Goal: Task Accomplishment & Management: Manage account settings

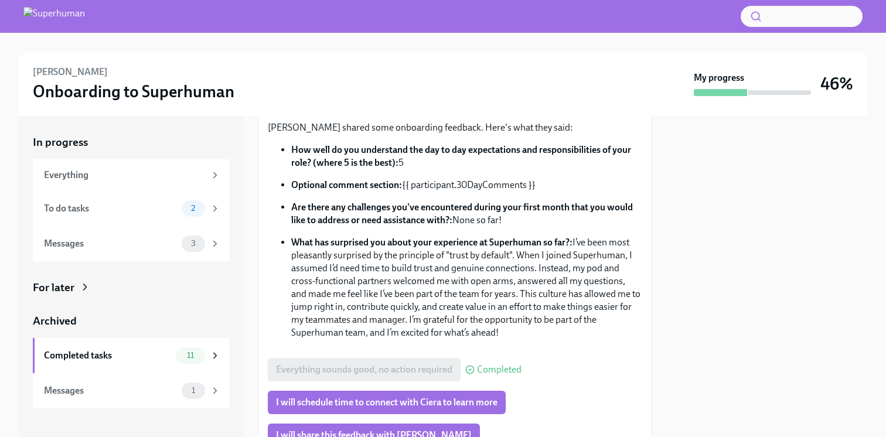
scroll to position [56, 0]
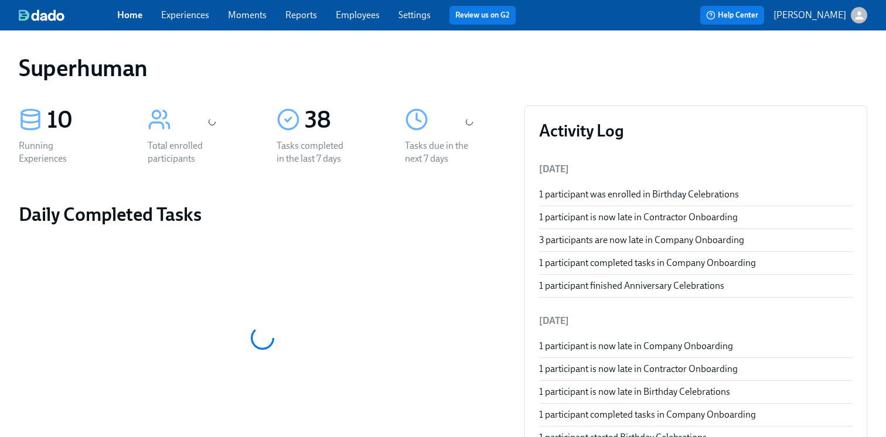
click at [188, 13] on link "Experiences" at bounding box center [185, 14] width 48 height 11
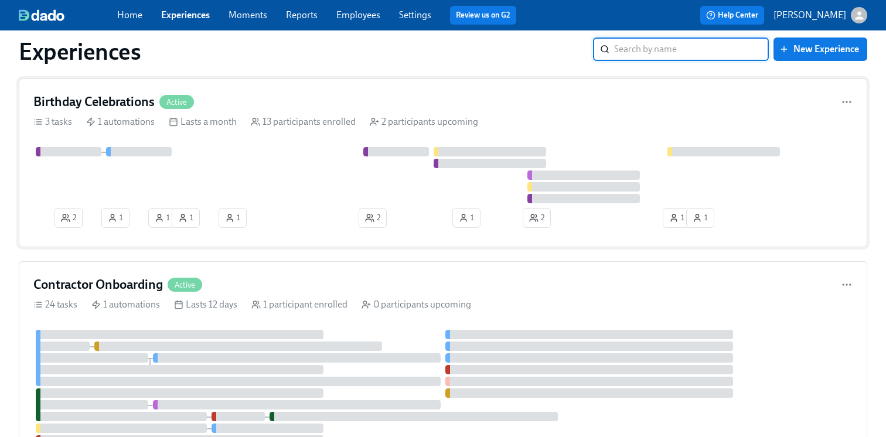
scroll to position [366, 0]
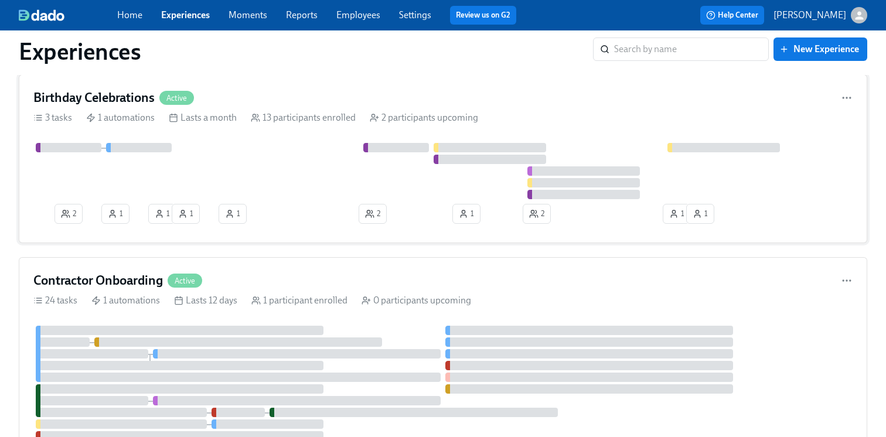
click at [274, 193] on div at bounding box center [442, 171] width 819 height 56
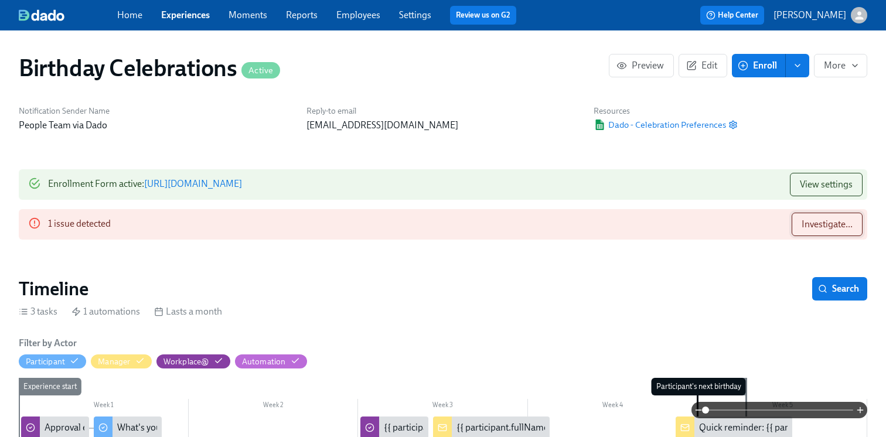
click at [814, 227] on span "Investigate..." at bounding box center [827, 225] width 51 height 12
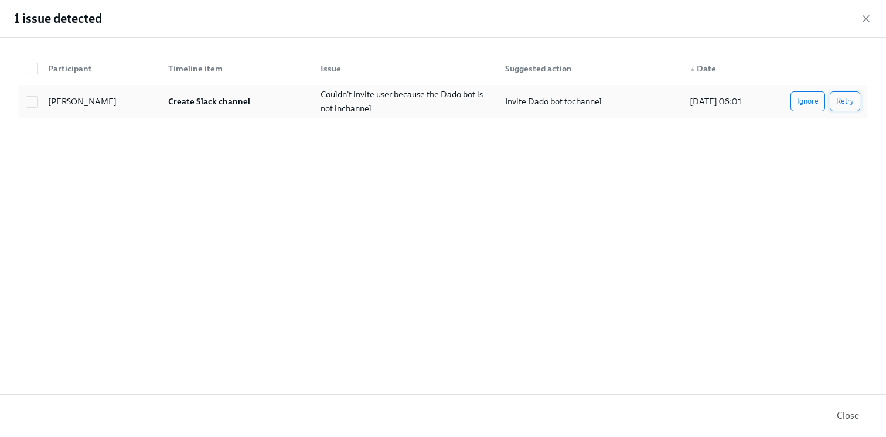
click at [848, 100] on span "Retry" at bounding box center [845, 102] width 18 height 12
click at [841, 101] on span "Retry" at bounding box center [845, 102] width 18 height 12
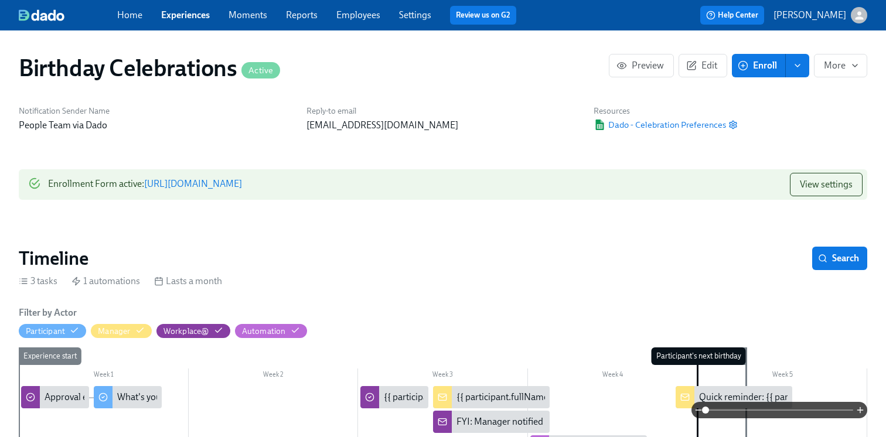
click at [194, 16] on link "Experiences" at bounding box center [185, 14] width 49 height 11
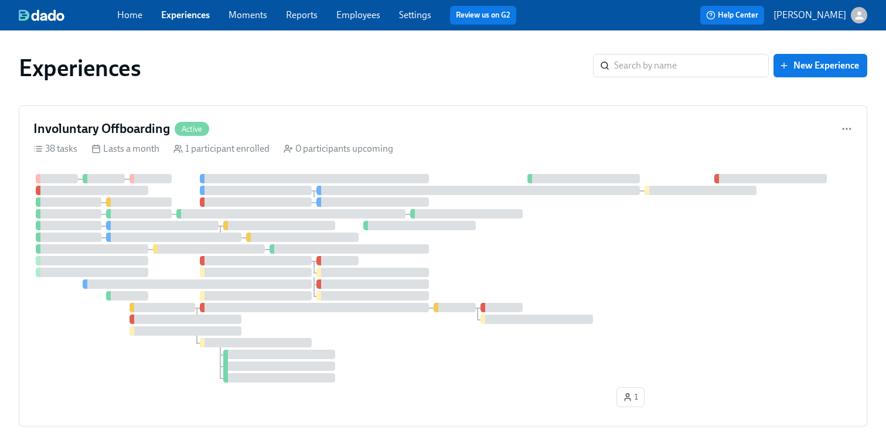
click at [405, 16] on link "Settings" at bounding box center [415, 14] width 32 height 11
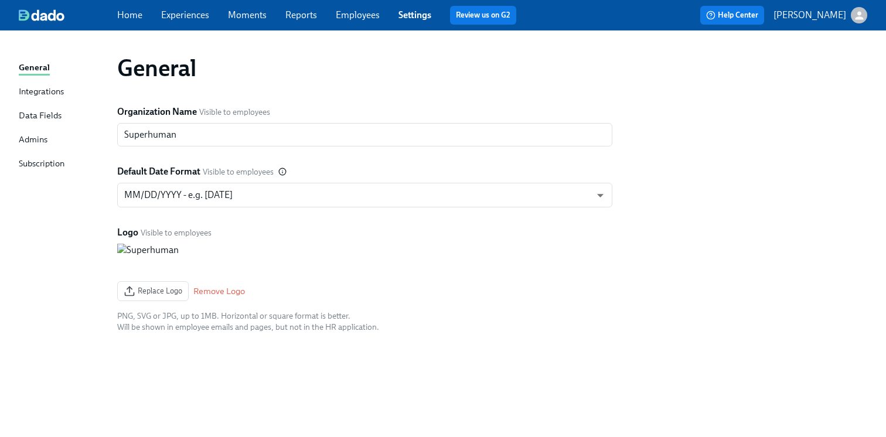
click at [51, 90] on div "Integrations" at bounding box center [41, 92] width 45 height 15
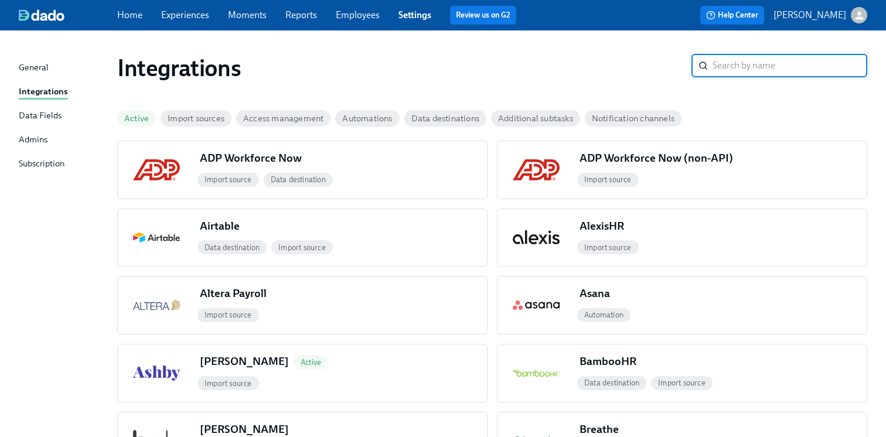
click at [357, 20] on link "Employees" at bounding box center [358, 14] width 44 height 11
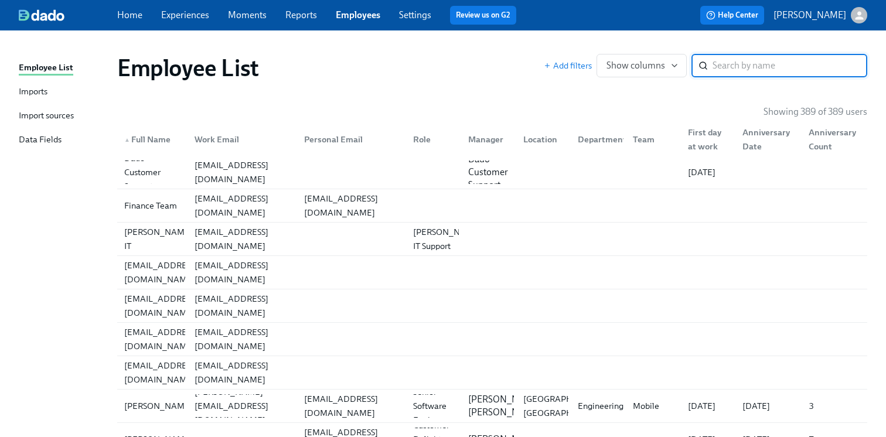
click at [42, 89] on div "Imports" at bounding box center [33, 92] width 29 height 15
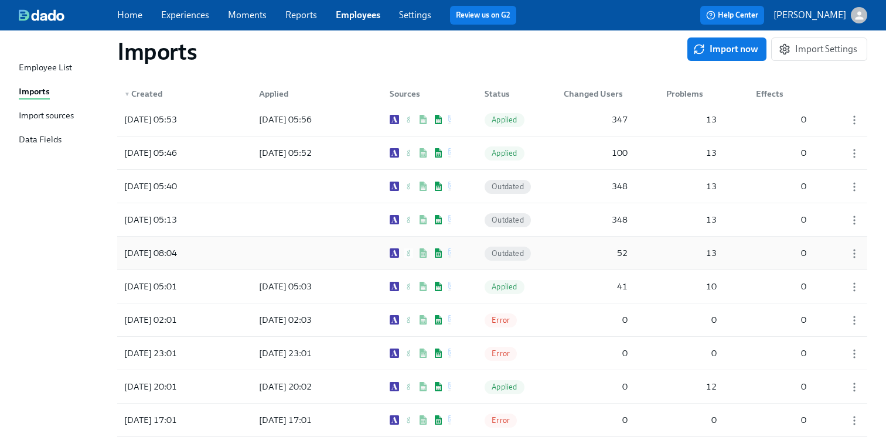
scroll to position [41, 0]
click at [26, 107] on div "Employee List Imports Import sources Data Fields" at bounding box center [68, 109] width 98 height 96
click at [26, 110] on div "Import sources" at bounding box center [46, 116] width 55 height 15
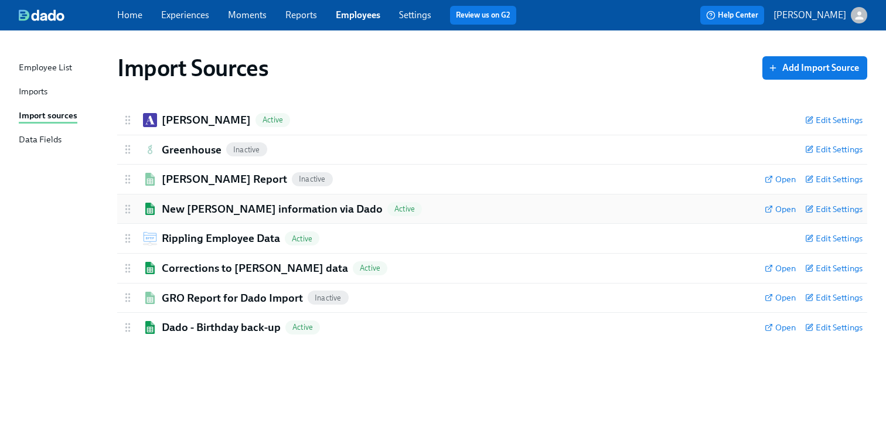
click at [214, 212] on h2 "New Joiner information via Dado" at bounding box center [272, 209] width 221 height 15
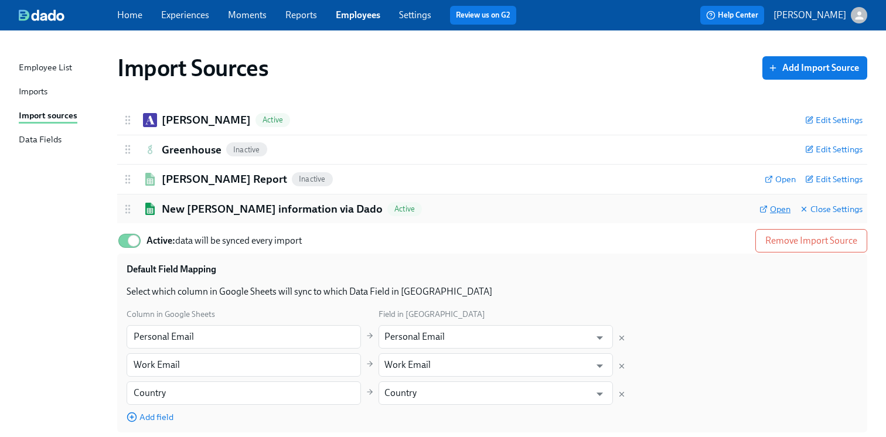
click at [770, 210] on span "Open" at bounding box center [774, 209] width 31 height 12
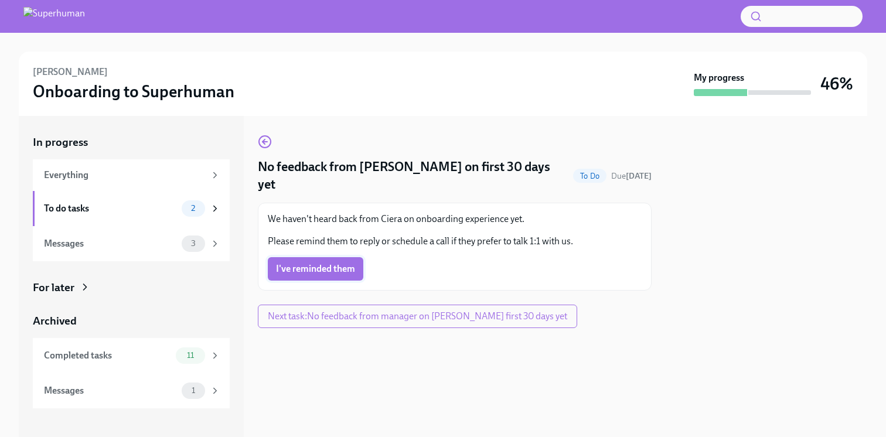
click at [336, 263] on span "I've reminded them" at bounding box center [315, 269] width 79 height 12
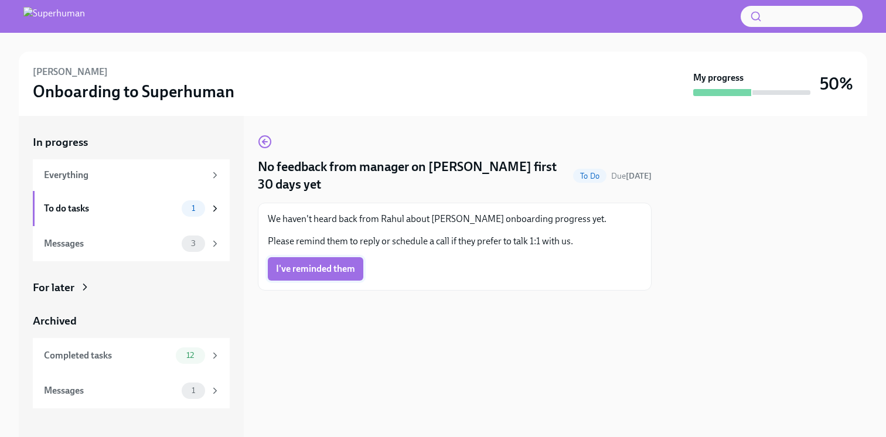
click at [315, 270] on span "I've reminded them" at bounding box center [315, 269] width 79 height 12
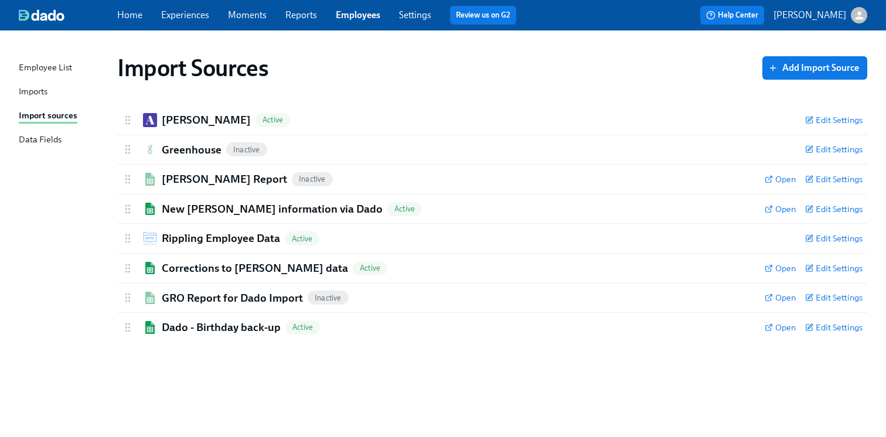
click at [360, 18] on link "Employees" at bounding box center [358, 14] width 45 height 11
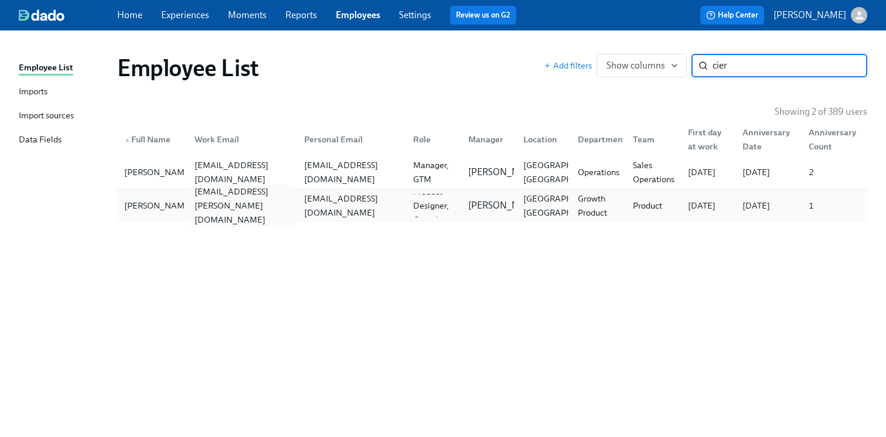
type input "cier"
click at [241, 204] on div "ciera.givens@superhuman.com" at bounding box center [242, 206] width 105 height 42
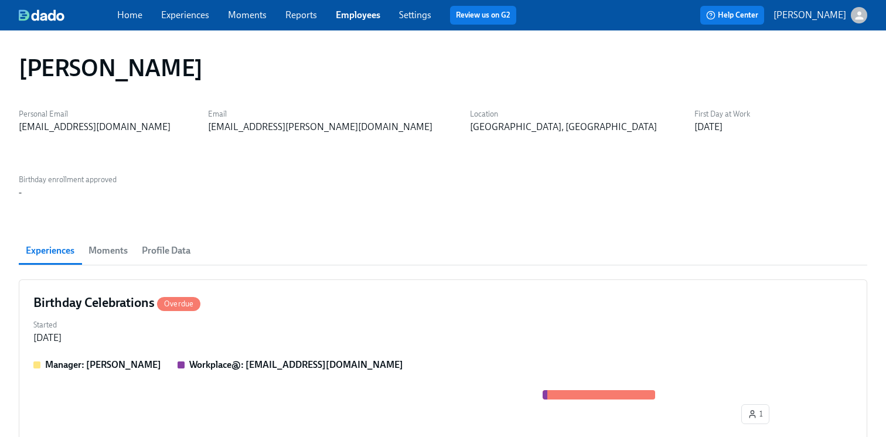
click at [152, 243] on span "Profile Data" at bounding box center [166, 251] width 49 height 16
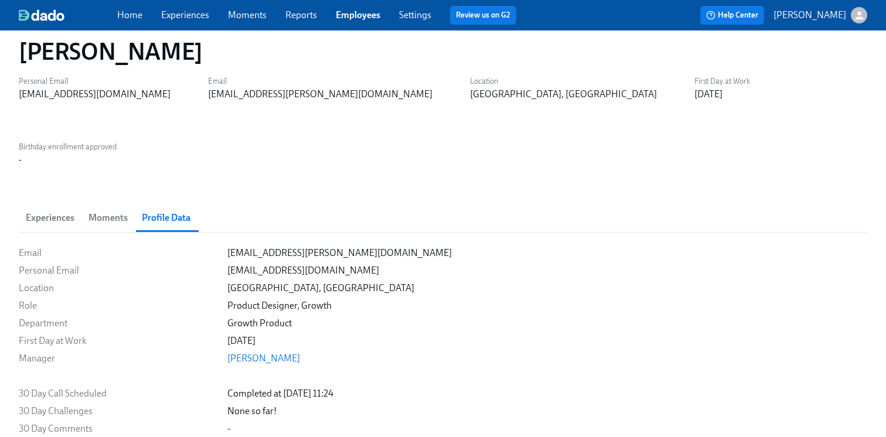
scroll to position [35, 0]
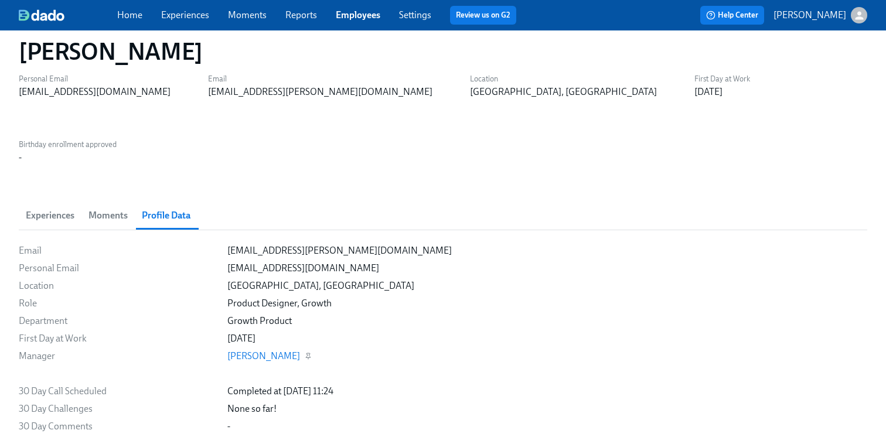
click at [241, 350] on link "Rahul Vohra" at bounding box center [263, 355] width 73 height 11
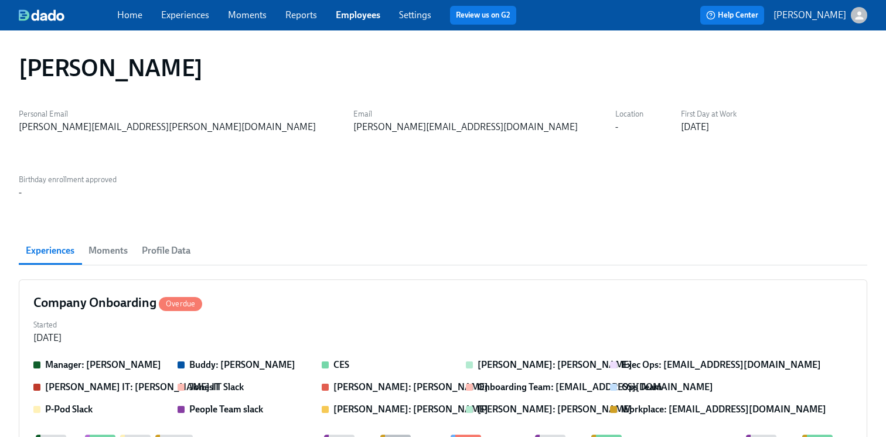
scroll to position [0, 50]
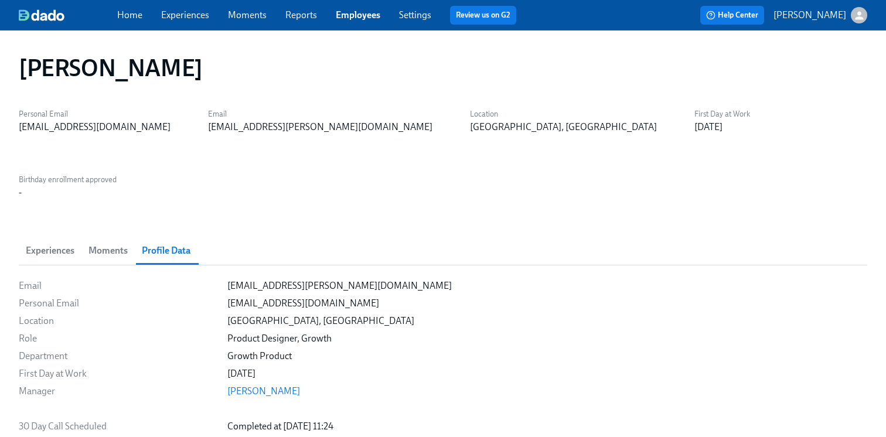
click at [192, 12] on link "Experiences" at bounding box center [185, 14] width 48 height 11
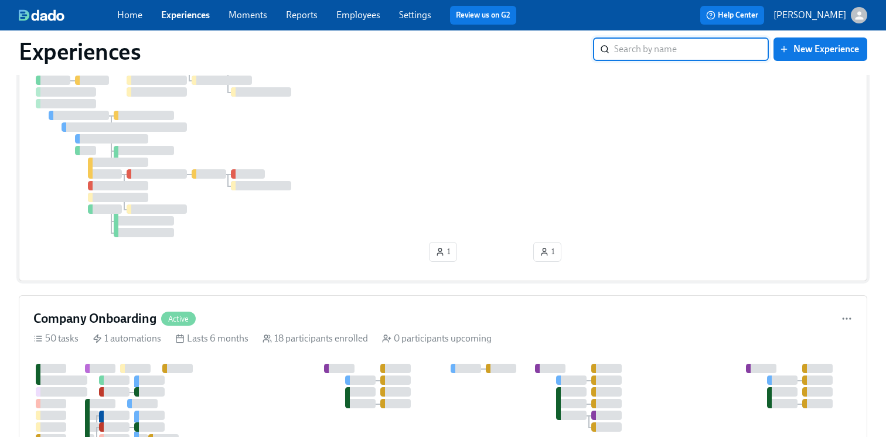
scroll to position [1444, 0]
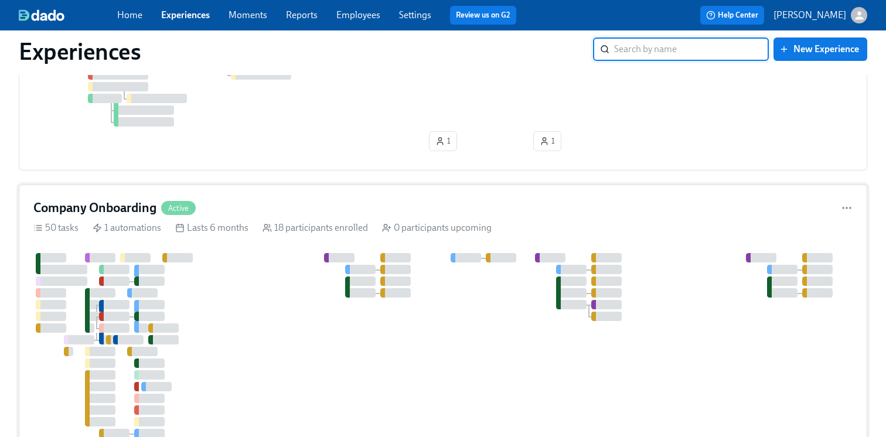
click at [398, 345] on div at bounding box center [648, 392] width 1230 height 279
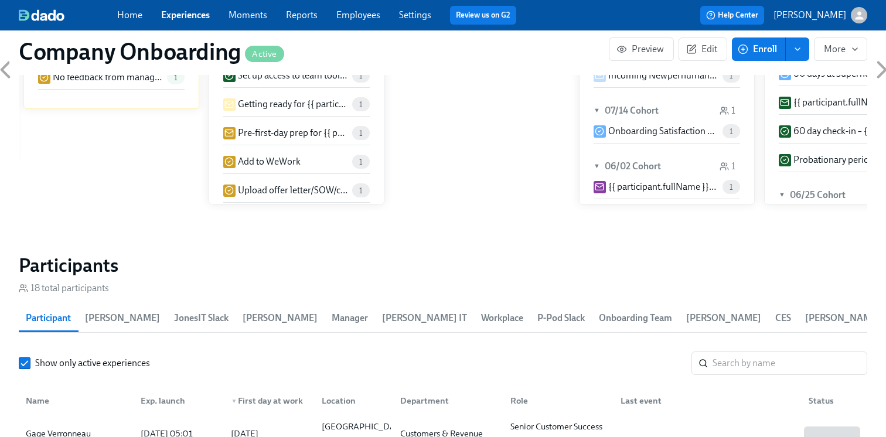
scroll to position [1367, 0]
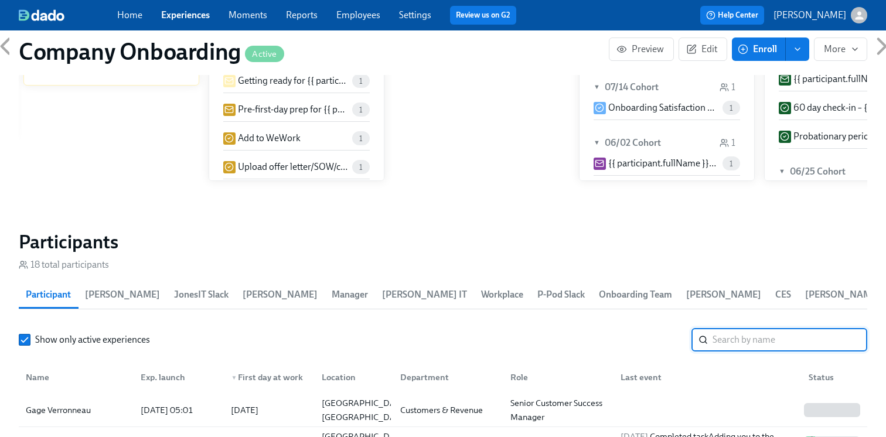
click at [737, 338] on input "search" at bounding box center [789, 339] width 155 height 23
type input "o"
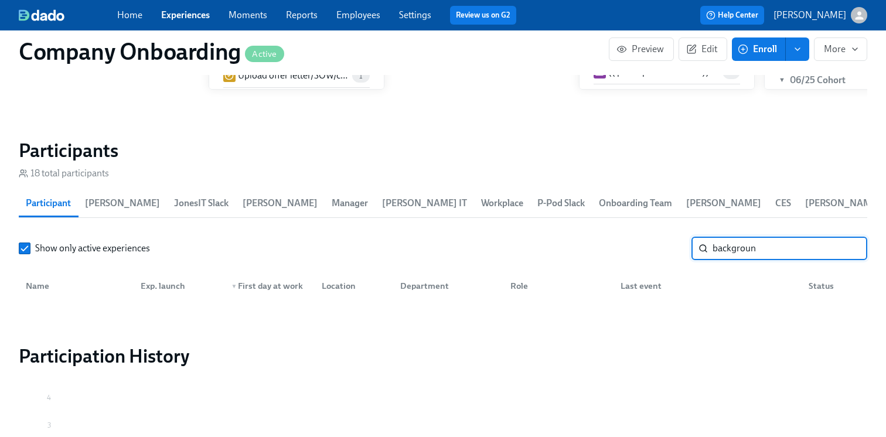
scroll to position [1458, 0]
type input "b"
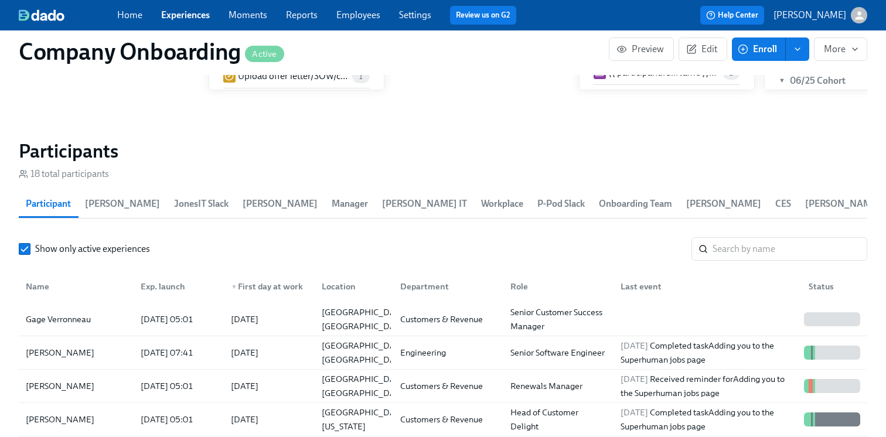
click at [187, 14] on link "Experiences" at bounding box center [185, 14] width 49 height 11
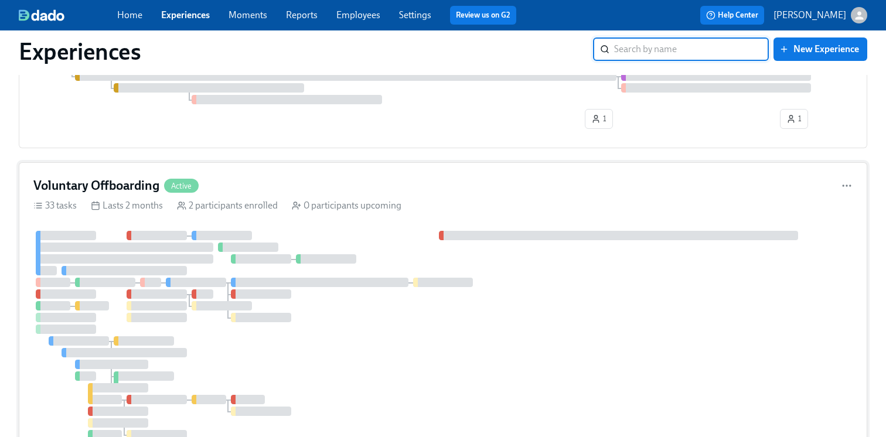
scroll to position [1061, 0]
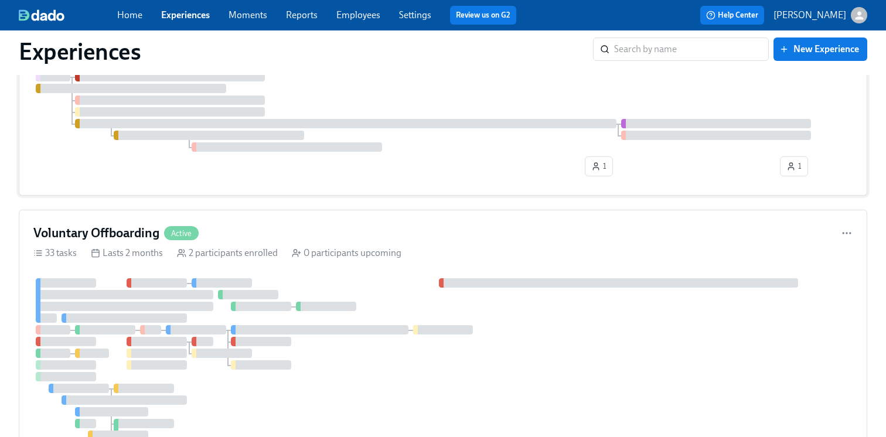
click at [368, 180] on div "1 1" at bounding box center [442, 85] width 819 height 191
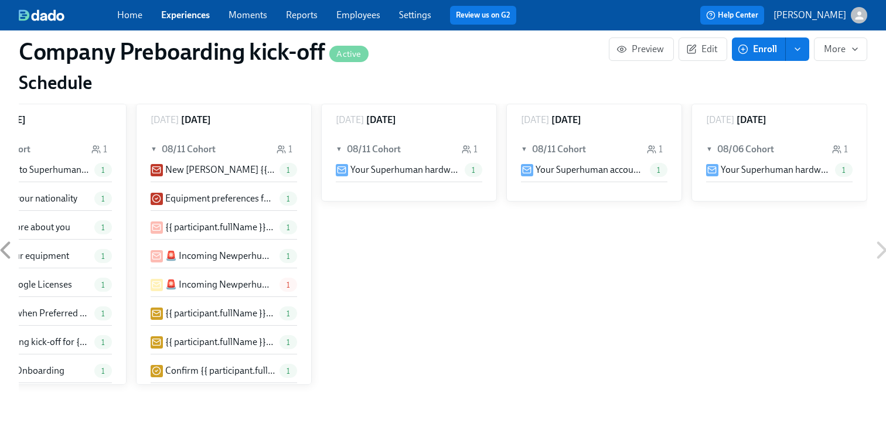
scroll to position [1075, 0]
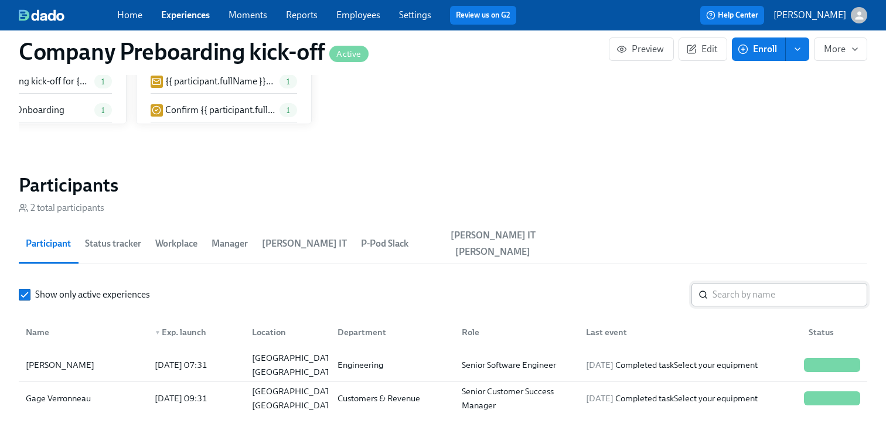
click at [737, 283] on input "search" at bounding box center [789, 294] width 155 height 23
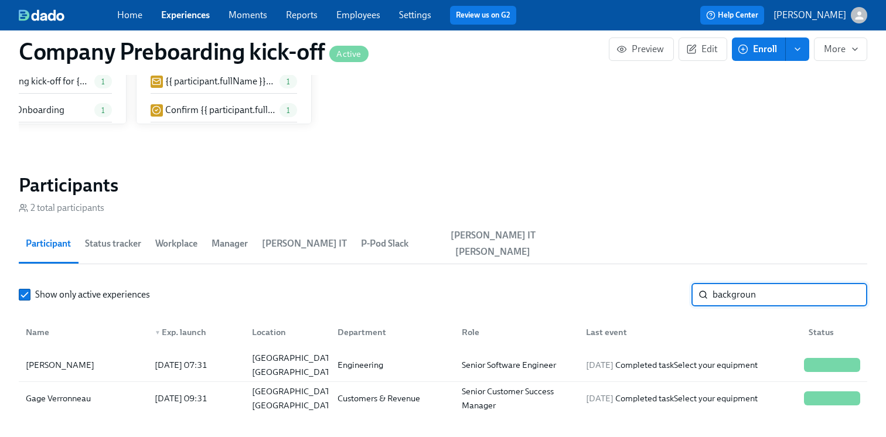
type input "background"
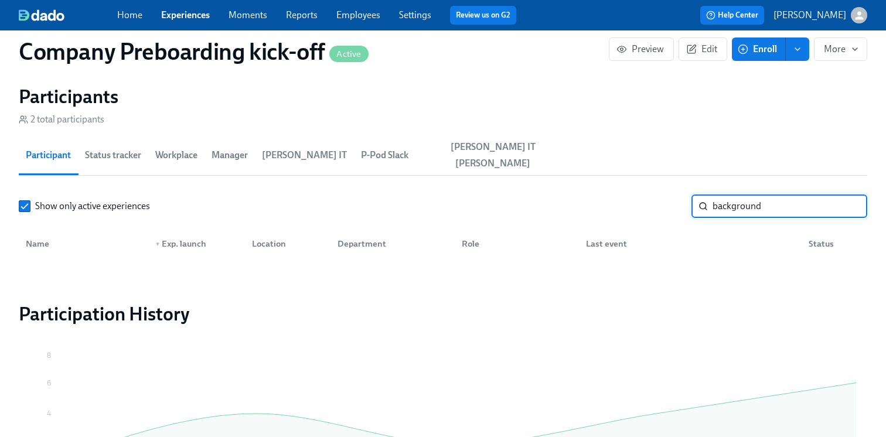
scroll to position [1167, 0]
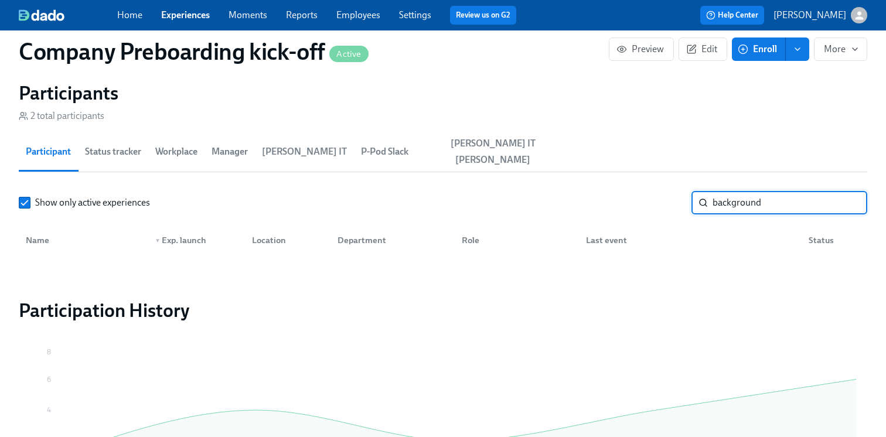
drag, startPoint x: 823, startPoint y: 192, endPoint x: 642, endPoint y: 192, distance: 181.6
click at [642, 192] on div "Show only active experiences background ​" at bounding box center [443, 202] width 848 height 23
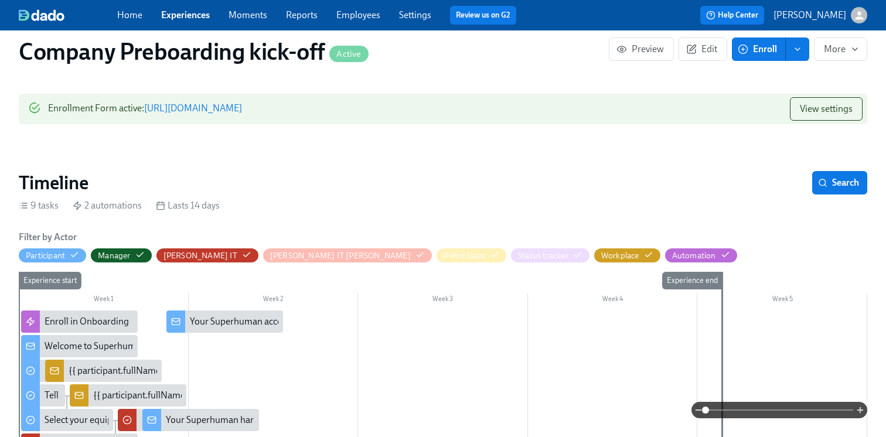
scroll to position [73, 0]
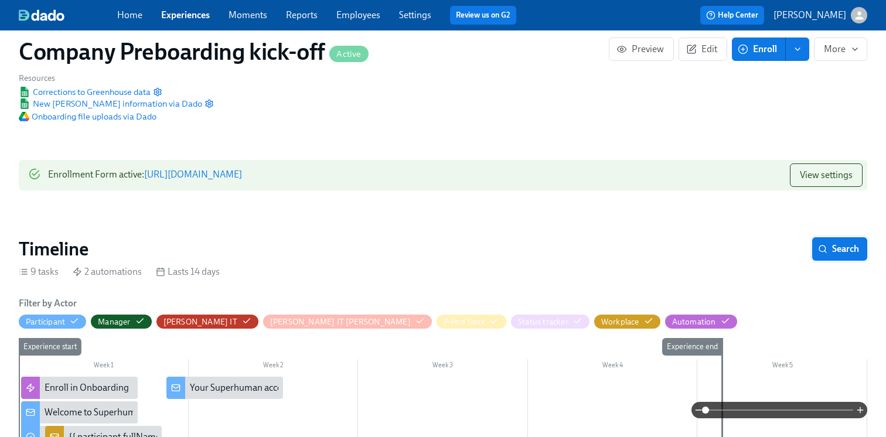
click at [836, 248] on span "Search" at bounding box center [839, 249] width 39 height 12
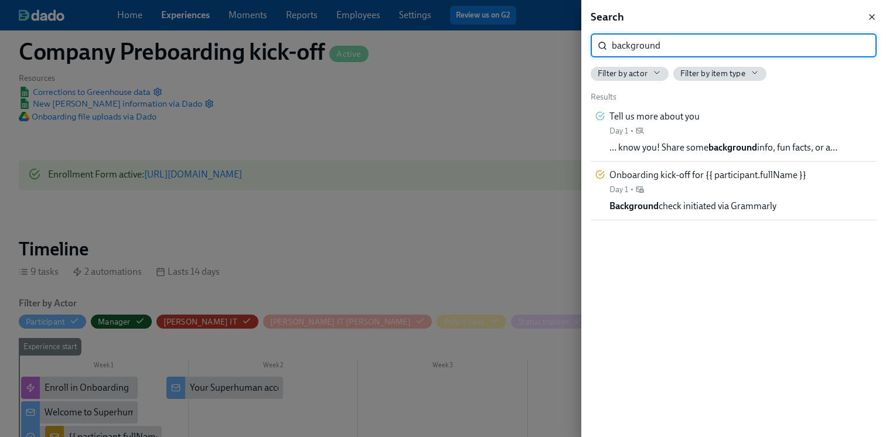
type input "background"
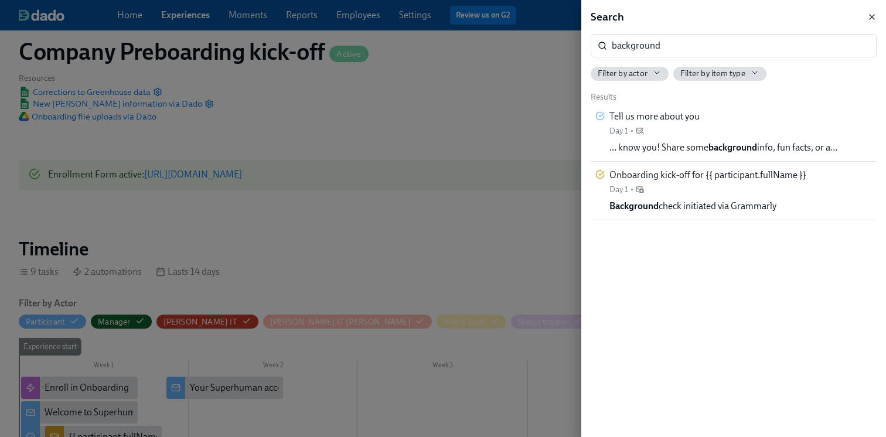
click at [871, 12] on icon "button" at bounding box center [871, 16] width 9 height 9
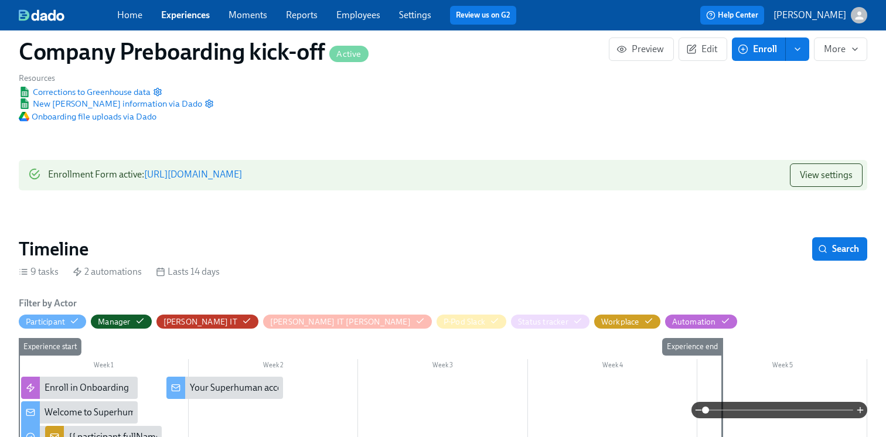
click at [180, 6] on div "Home Experiences Moments Reports Employees Settings Review us on G2" at bounding box center [321, 15] width 408 height 19
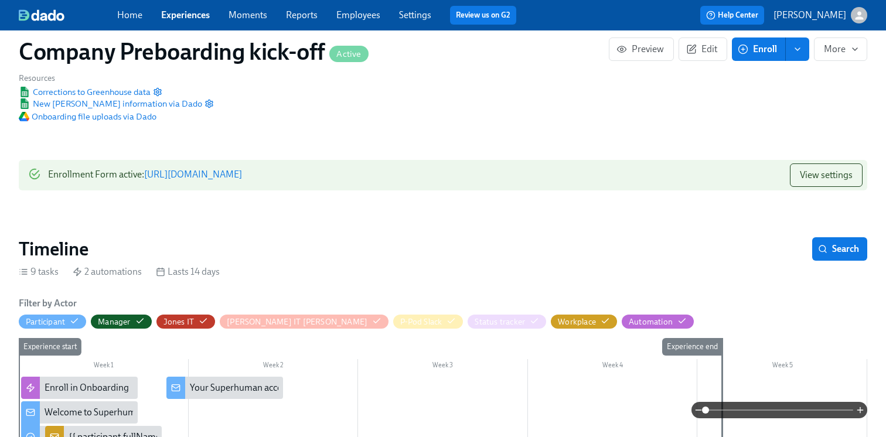
click at [180, 11] on link "Experiences" at bounding box center [185, 14] width 49 height 11
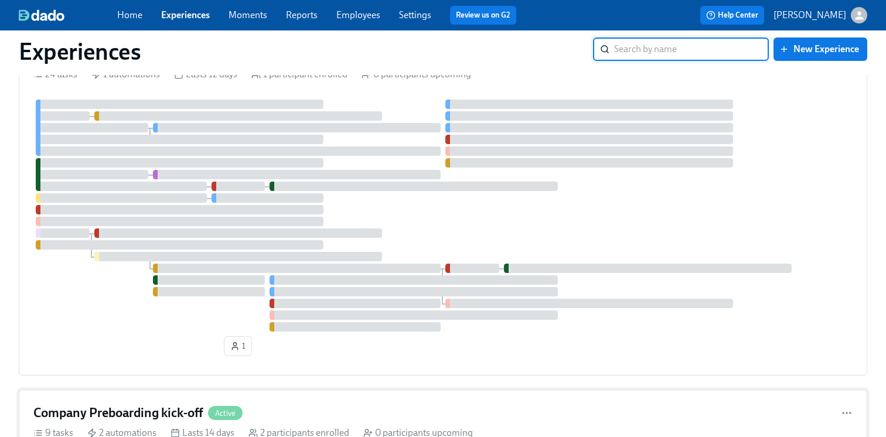
scroll to position [585, 0]
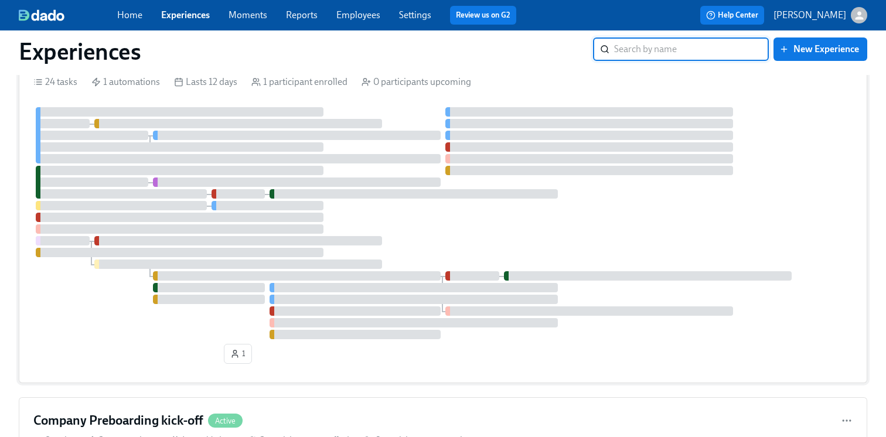
click at [400, 230] on div at bounding box center [442, 223] width 819 height 232
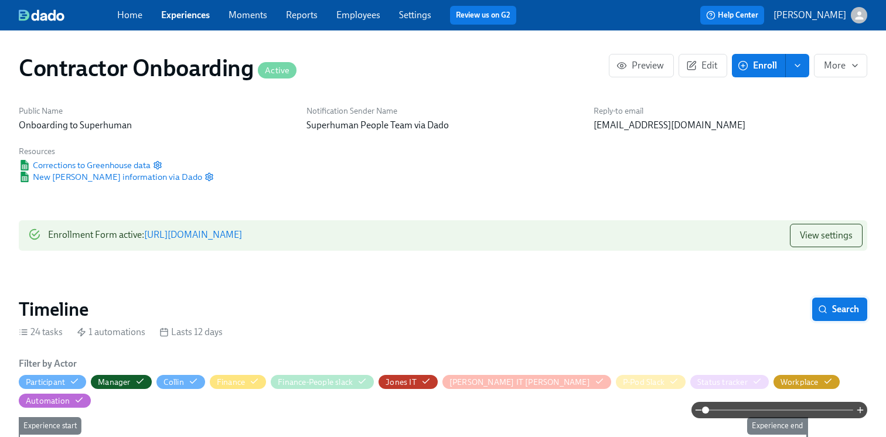
click at [813, 309] on button "Search" at bounding box center [839, 309] width 55 height 23
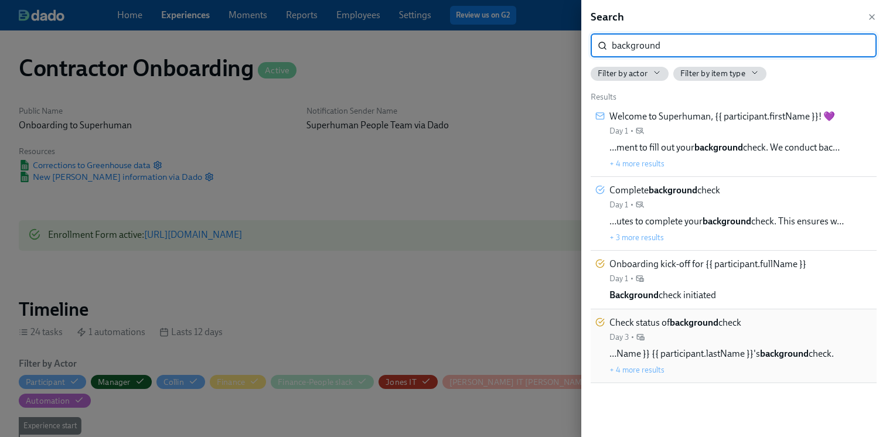
type input "background"
click at [741, 335] on div "Check status of background check Day 3 •" at bounding box center [675, 329] width 132 height 26
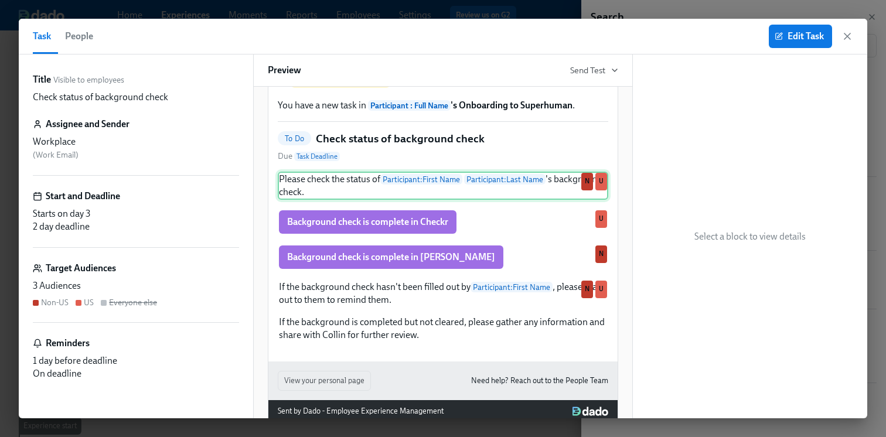
scroll to position [50, 0]
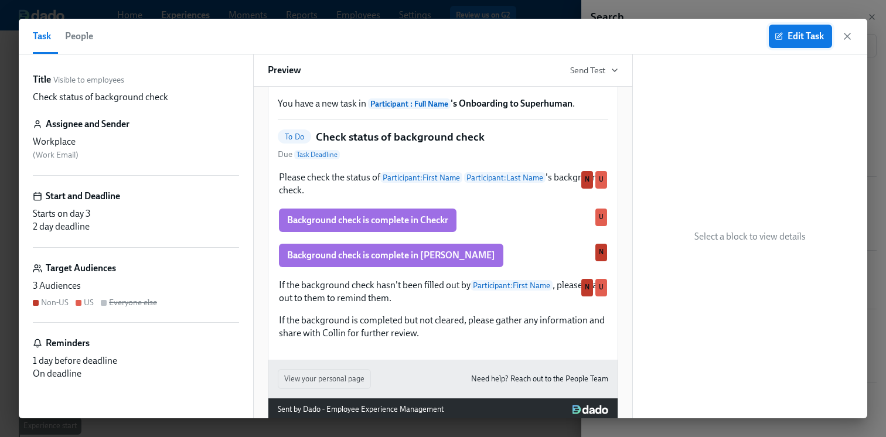
click at [790, 37] on span "Edit Task" at bounding box center [800, 36] width 47 height 12
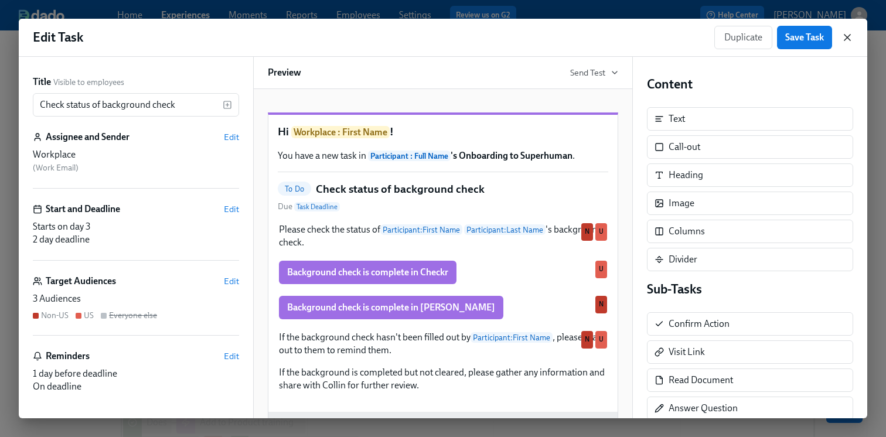
click at [847, 41] on icon "button" at bounding box center [847, 38] width 12 height 12
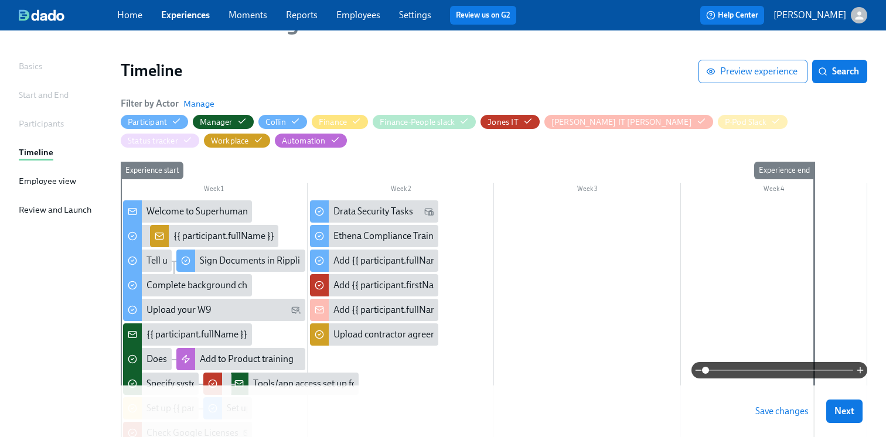
scroll to position [101, 0]
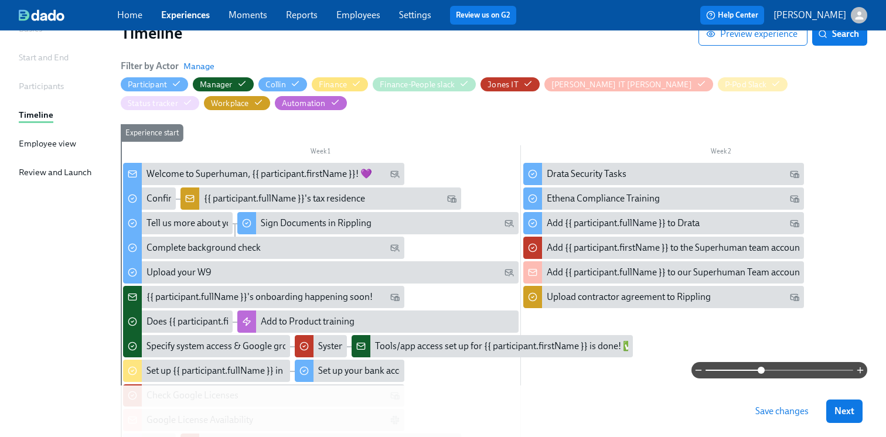
drag, startPoint x: 704, startPoint y: 366, endPoint x: 780, endPoint y: 366, distance: 76.2
click at [765, 367] on span at bounding box center [761, 370] width 7 height 7
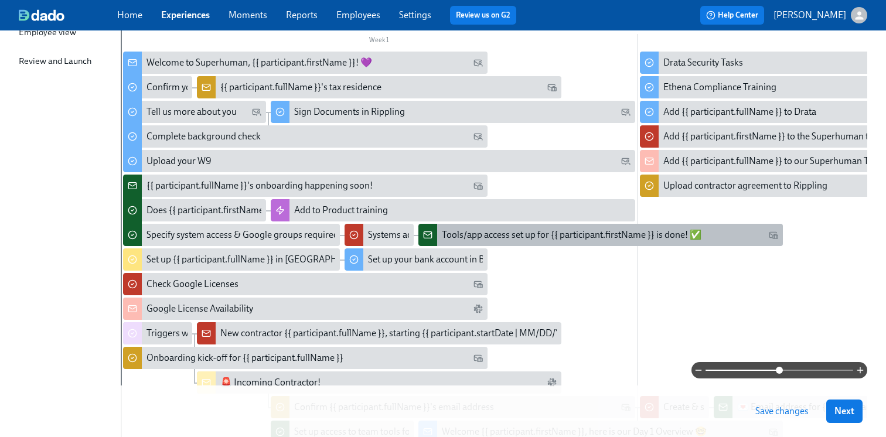
scroll to position [218, 0]
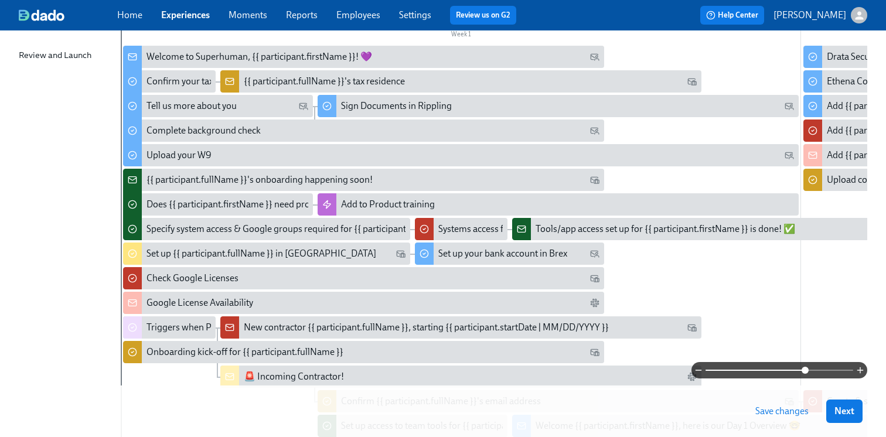
drag, startPoint x: 778, startPoint y: 368, endPoint x: 807, endPoint y: 368, distance: 28.7
click at [807, 368] on span at bounding box center [805, 370] width 7 height 7
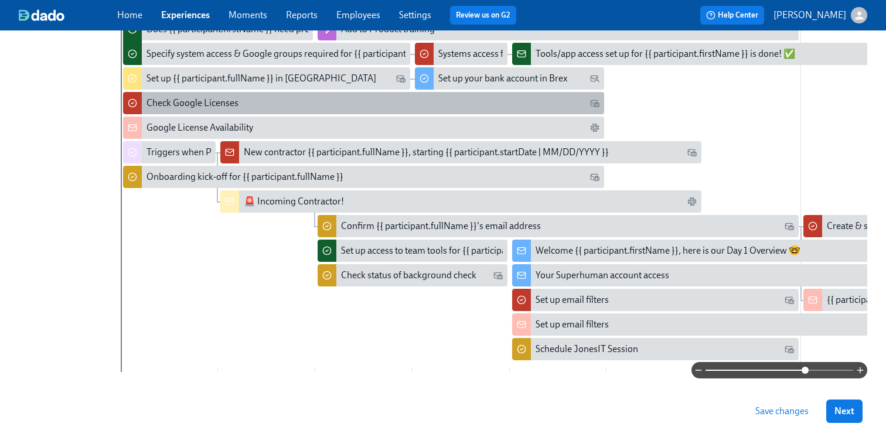
scroll to position [397, 0]
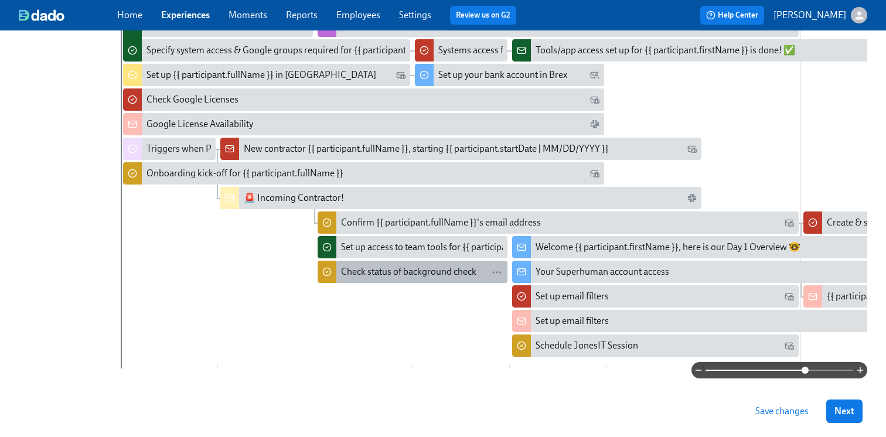
click at [421, 272] on div "Check status of background check" at bounding box center [408, 271] width 135 height 13
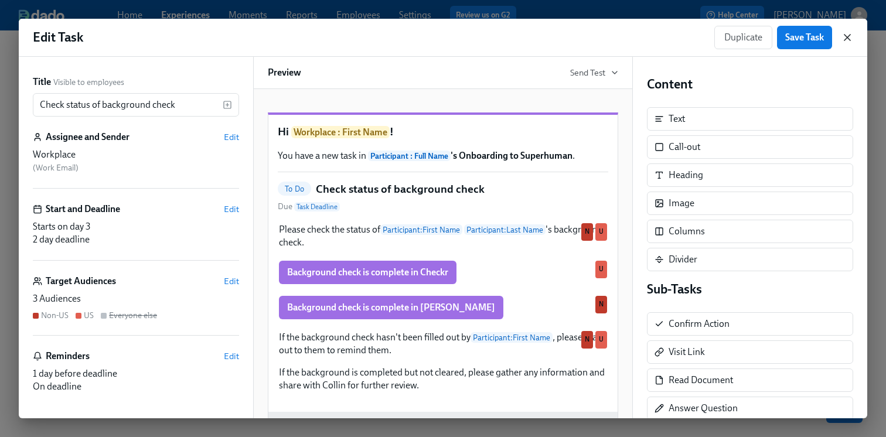
click at [850, 36] on icon "button" at bounding box center [847, 38] width 12 height 12
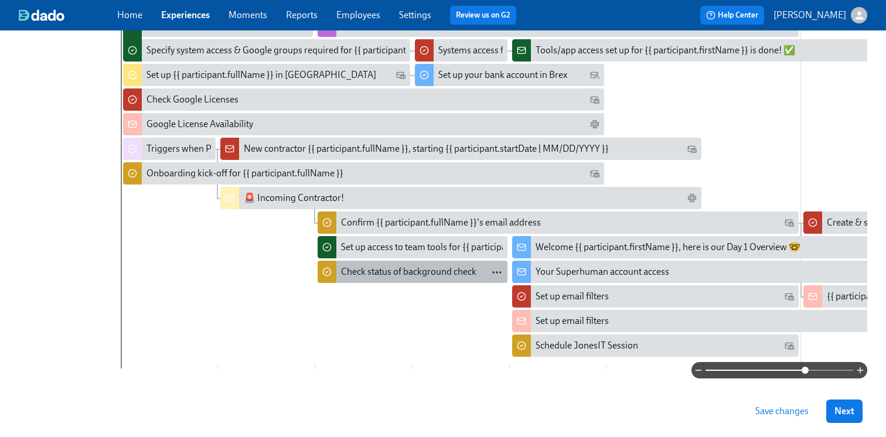
click at [494, 274] on icon "button" at bounding box center [497, 273] width 12 height 12
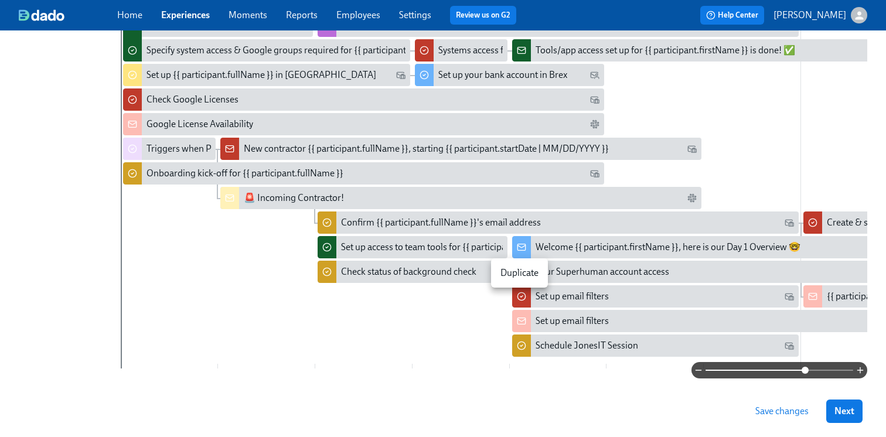
click at [416, 291] on div at bounding box center [443, 218] width 886 height 437
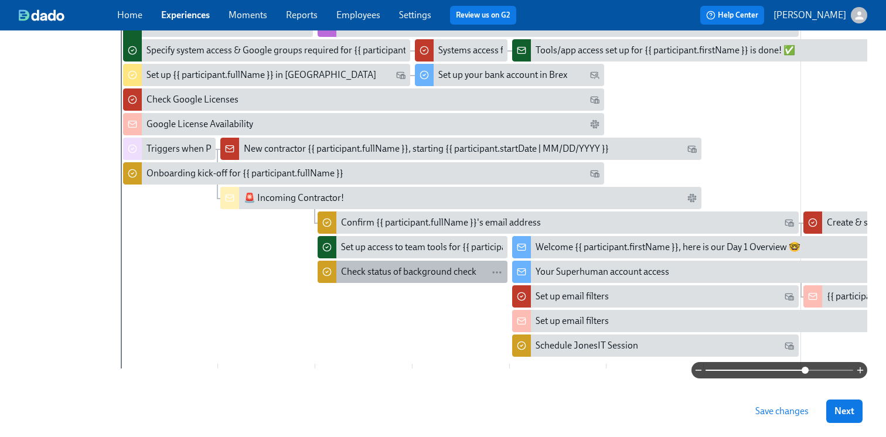
click at [417, 274] on div "Check status of background check" at bounding box center [408, 271] width 135 height 13
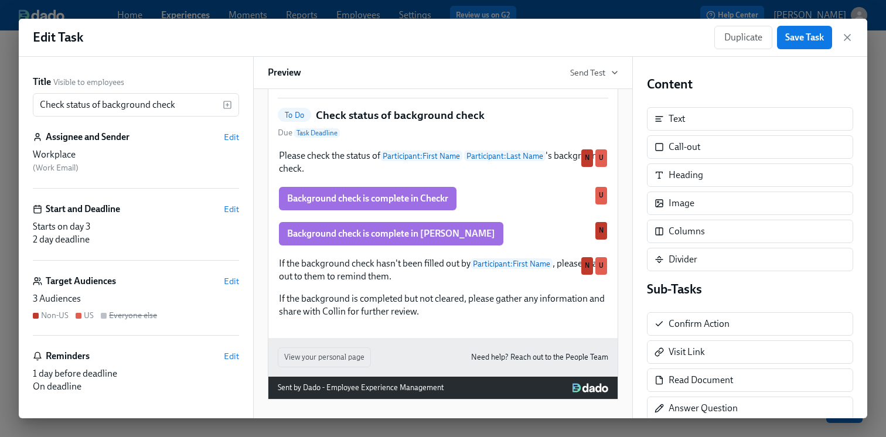
scroll to position [59, 0]
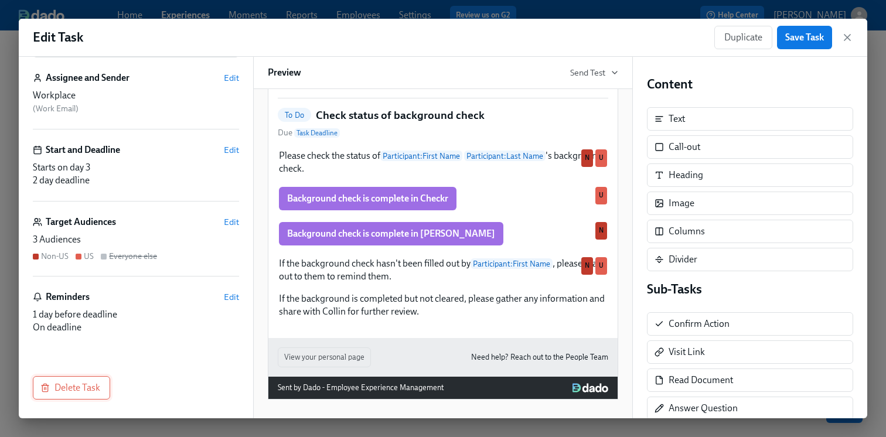
click at [86, 388] on span "Delete Task" at bounding box center [71, 388] width 57 height 12
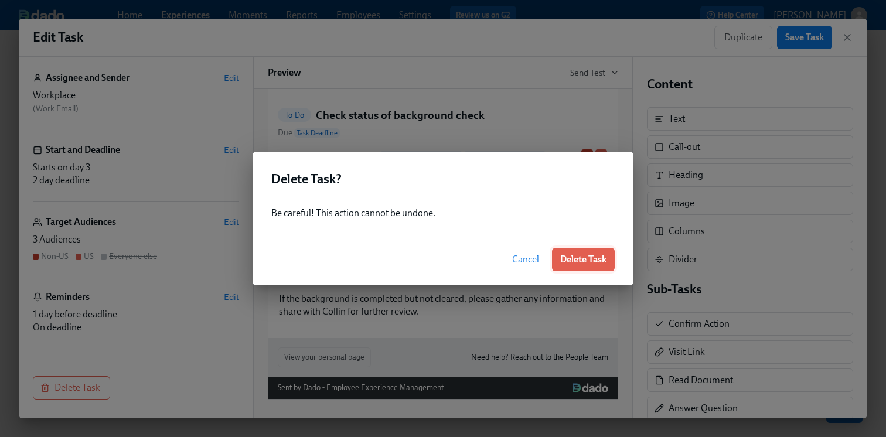
click at [579, 255] on span "Delete Task" at bounding box center [583, 260] width 46 height 12
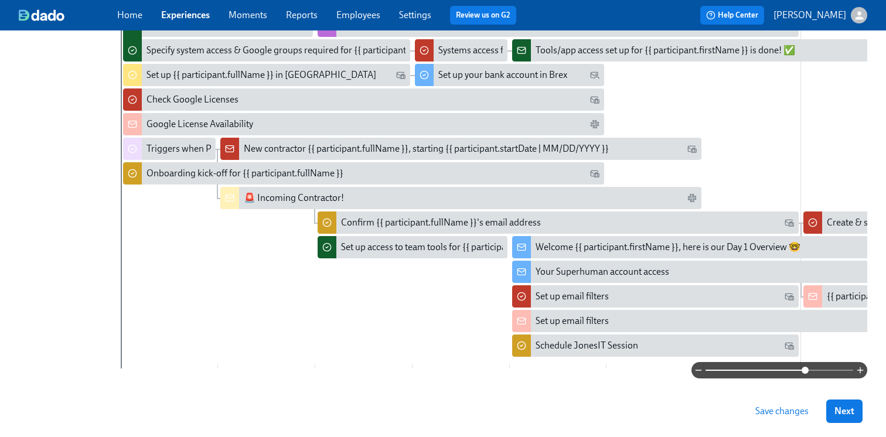
click at [761, 408] on span "Save changes" at bounding box center [781, 411] width 53 height 12
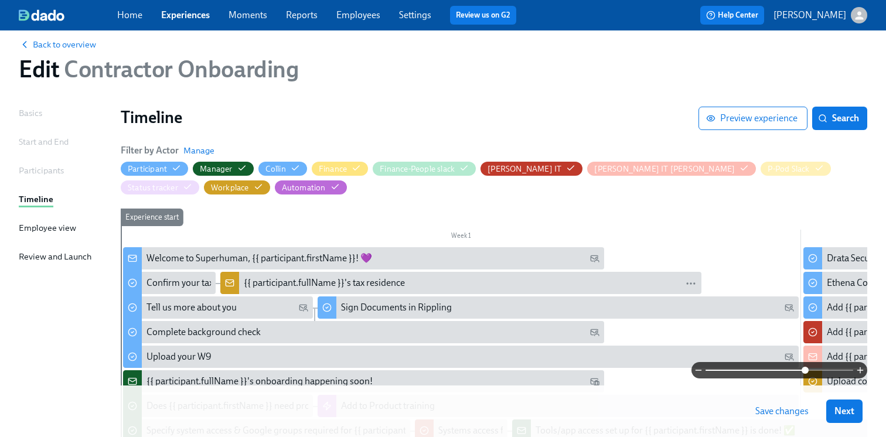
scroll to position [0, 0]
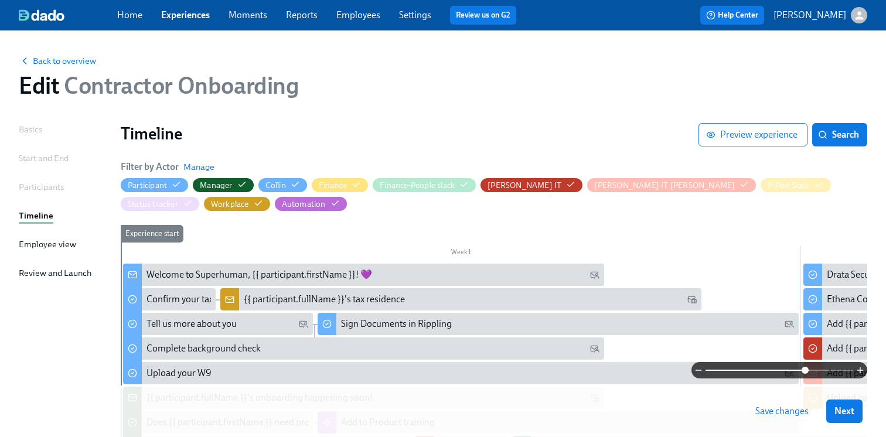
click at [787, 416] on span "Save changes" at bounding box center [781, 411] width 53 height 12
click at [827, 138] on icon "button" at bounding box center [822, 134] width 9 height 9
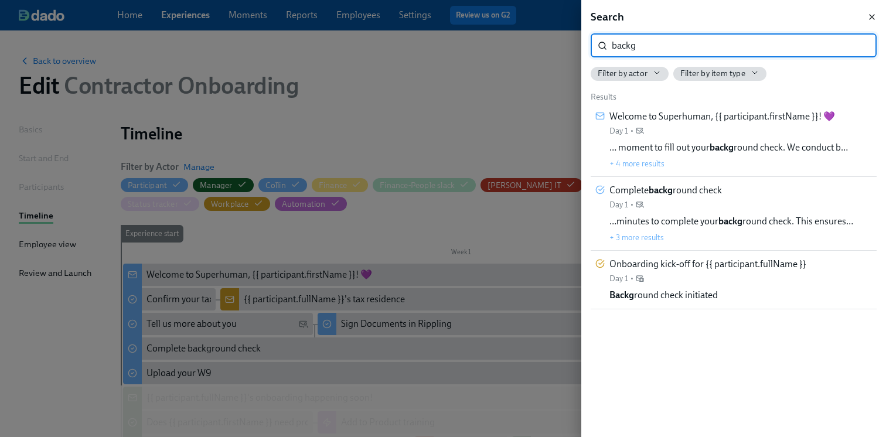
type input "backg"
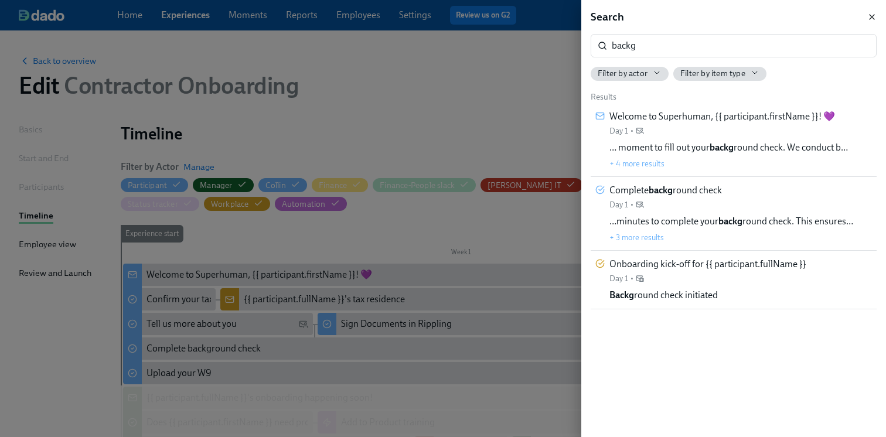
click at [872, 15] on icon "button" at bounding box center [871, 16] width 9 height 9
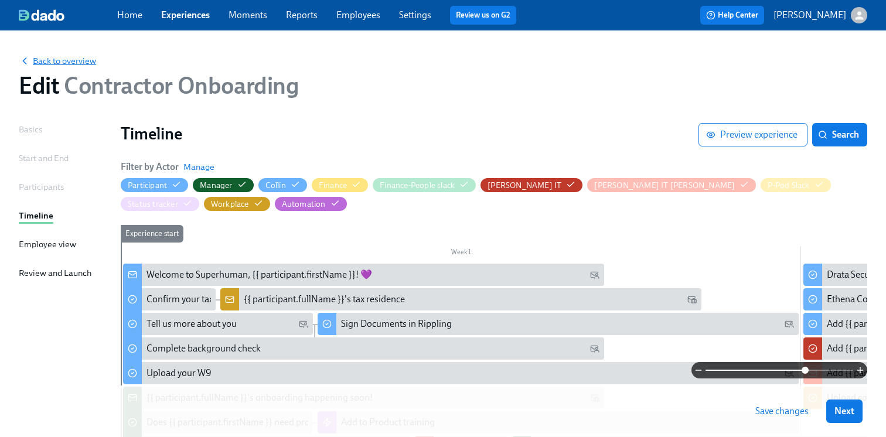
click at [52, 56] on span "Back to overview" at bounding box center [57, 61] width 77 height 12
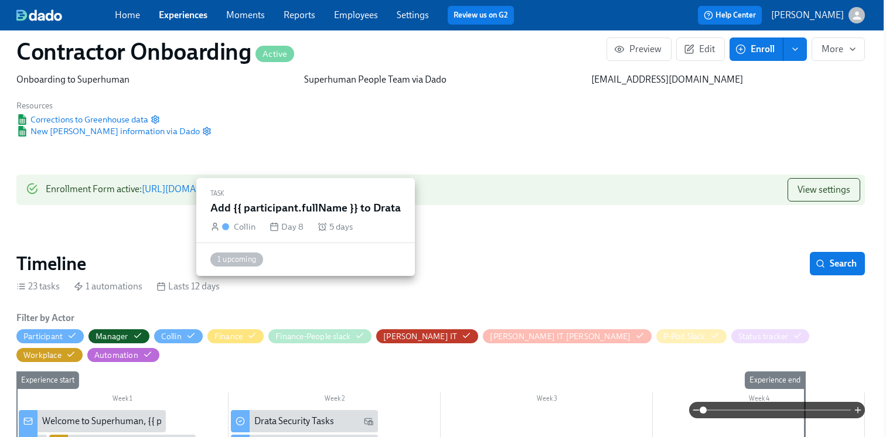
scroll to position [0, 2]
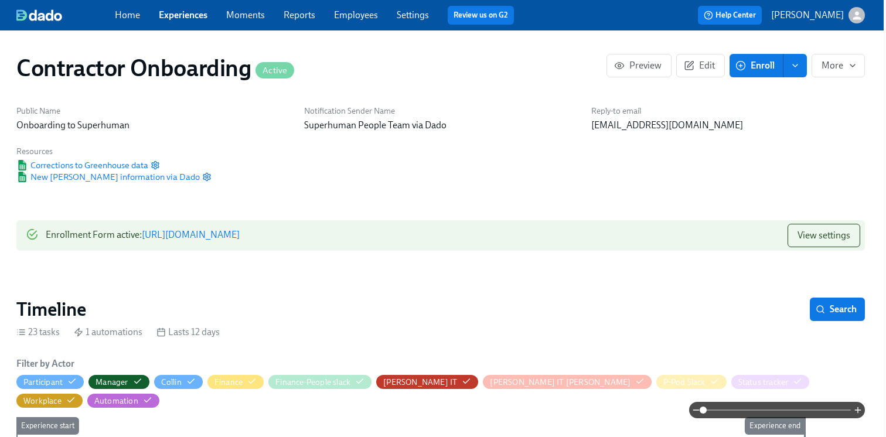
click at [182, 15] on link "Experiences" at bounding box center [183, 14] width 49 height 11
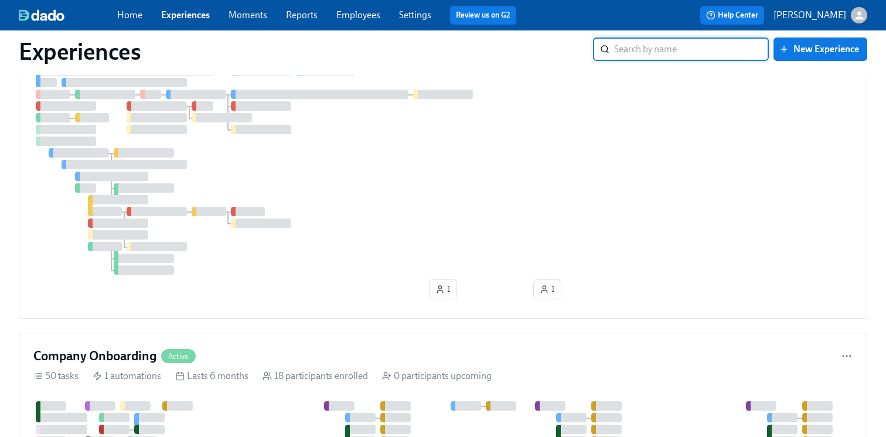
scroll to position [1481, 0]
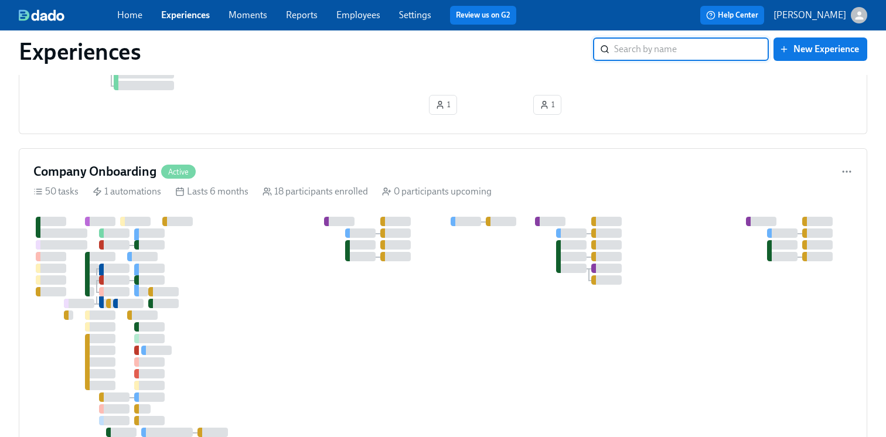
click at [288, 279] on div at bounding box center [648, 356] width 1230 height 279
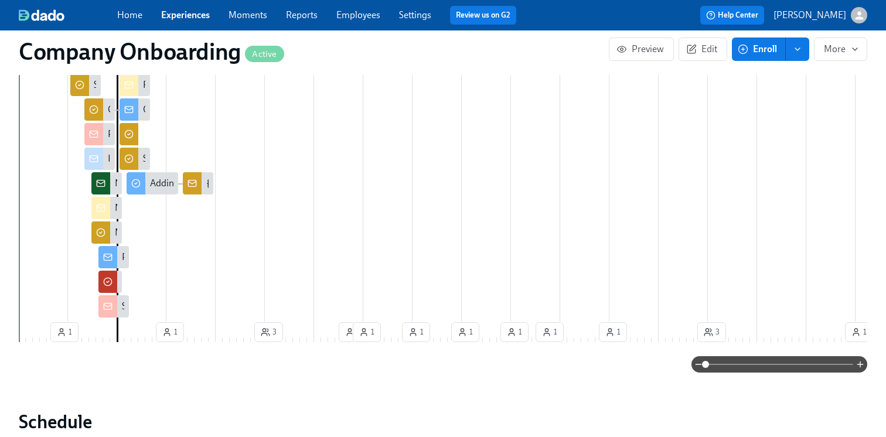
scroll to position [843, 0]
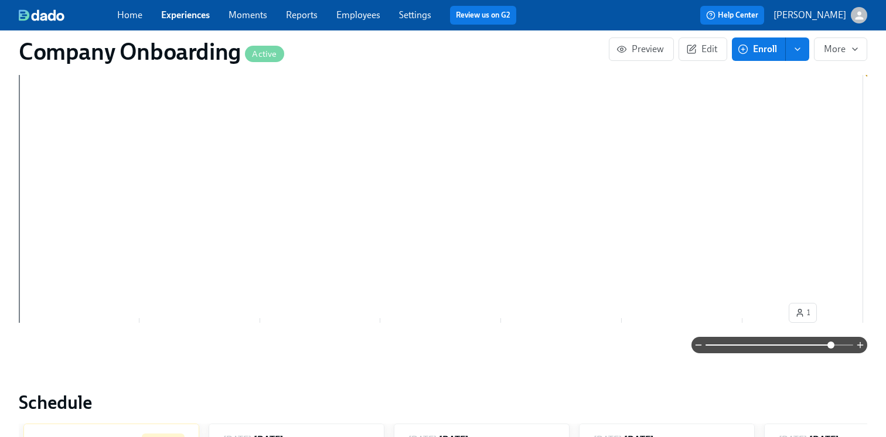
drag, startPoint x: 705, startPoint y: 350, endPoint x: 831, endPoint y: 350, distance: 126.0
click at [831, 349] on span at bounding box center [830, 345] width 7 height 7
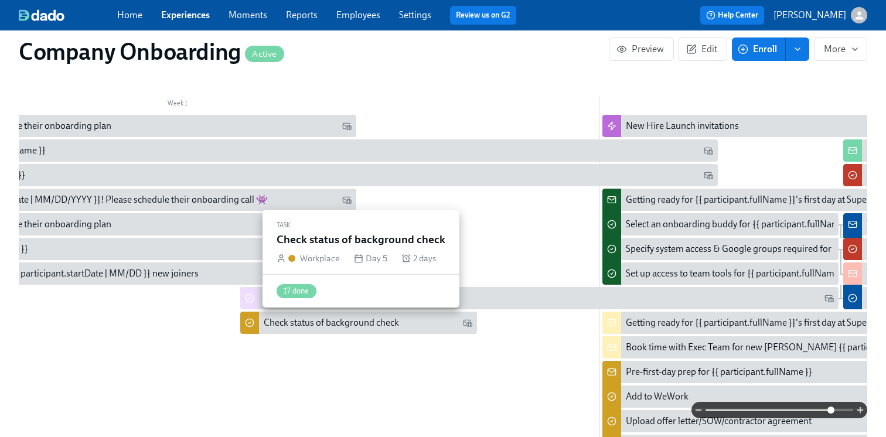
click at [325, 326] on div "Check status of background check" at bounding box center [331, 322] width 135 height 13
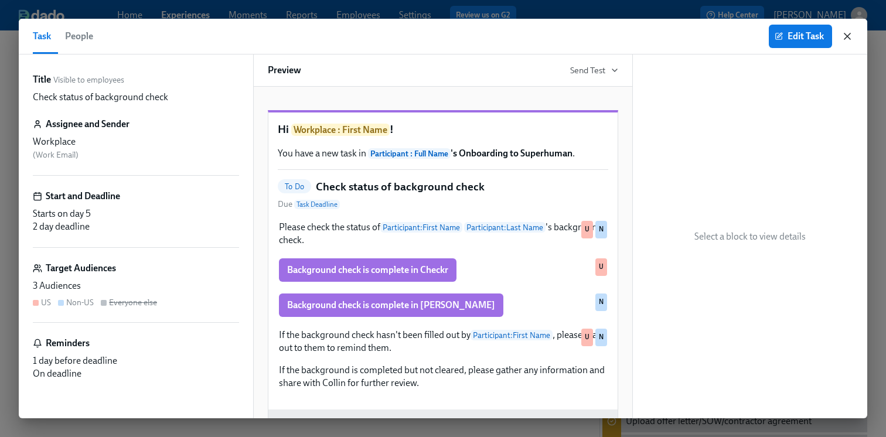
click at [846, 41] on icon "button" at bounding box center [847, 36] width 12 height 12
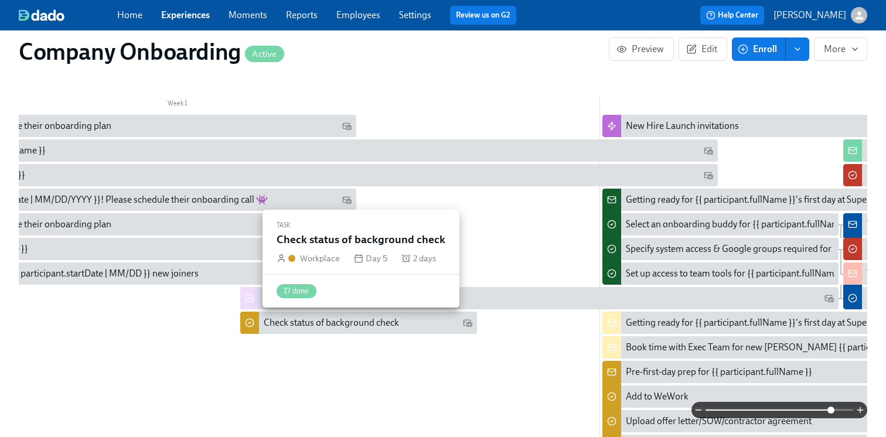
click at [356, 325] on div "Check status of background check" at bounding box center [331, 322] width 135 height 13
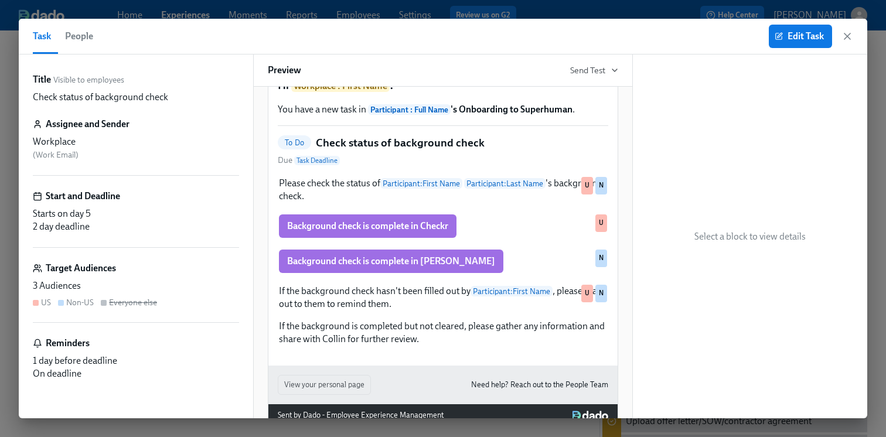
scroll to position [43, 0]
click at [803, 42] on button "Edit Task" at bounding box center [800, 36] width 63 height 23
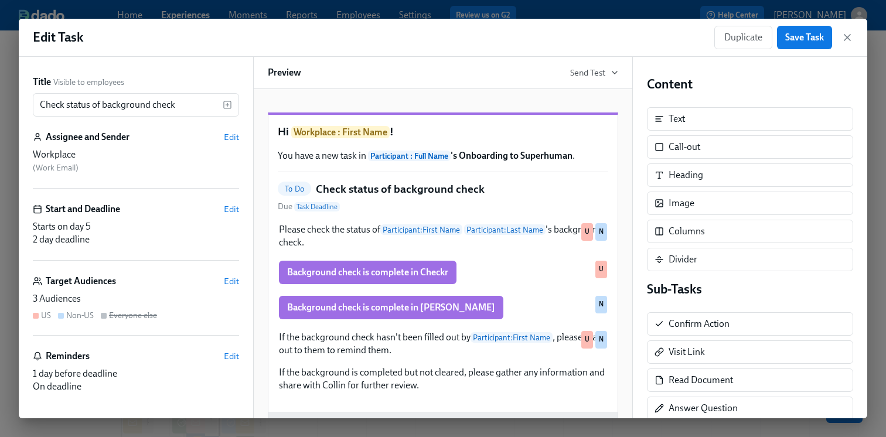
scroll to position [59, 0]
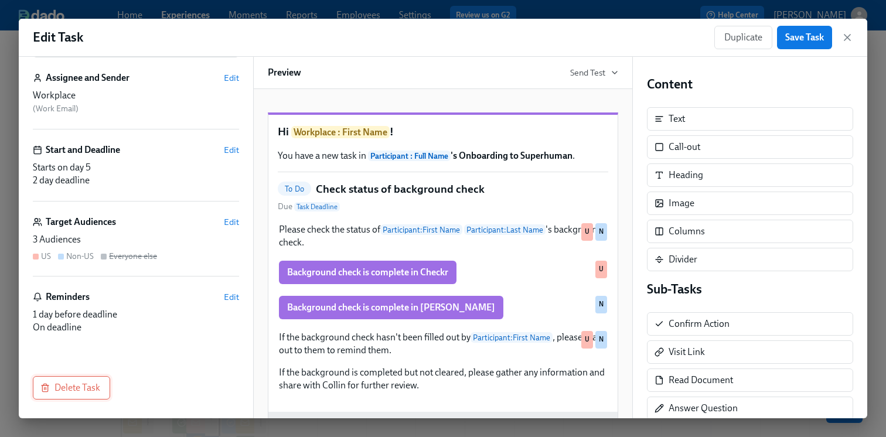
click at [88, 383] on span "Delete Task" at bounding box center [71, 388] width 57 height 12
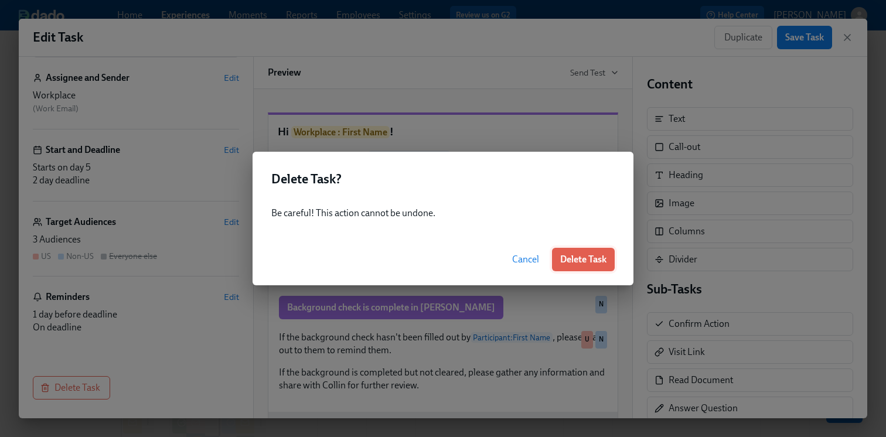
click at [594, 260] on span "Delete Task" at bounding box center [583, 260] width 46 height 12
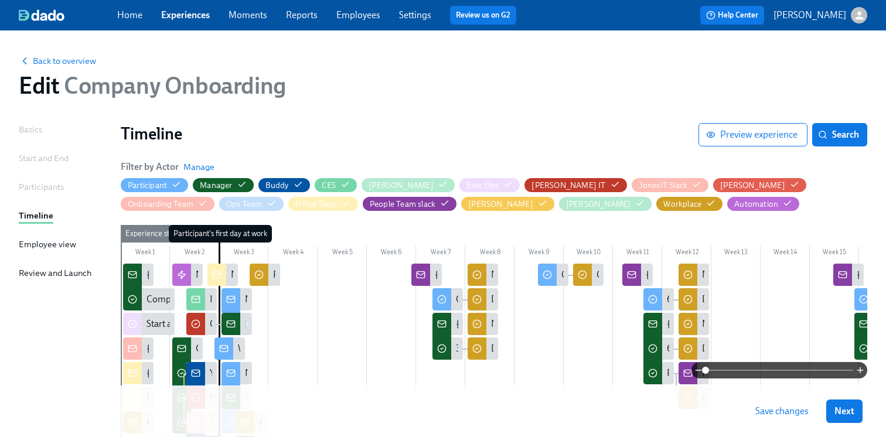
click at [798, 413] on span "Save changes" at bounding box center [781, 411] width 53 height 12
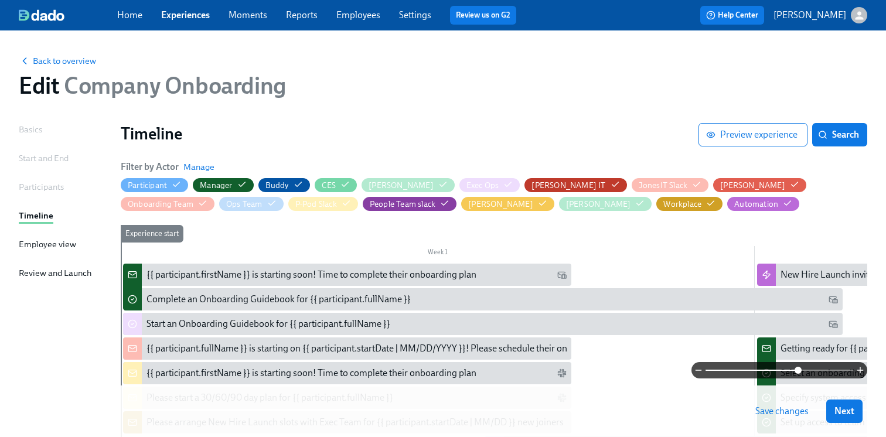
drag, startPoint x: 704, startPoint y: 370, endPoint x: 796, endPoint y: 369, distance: 92.0
click at [796, 369] on span at bounding box center [798, 370] width 7 height 7
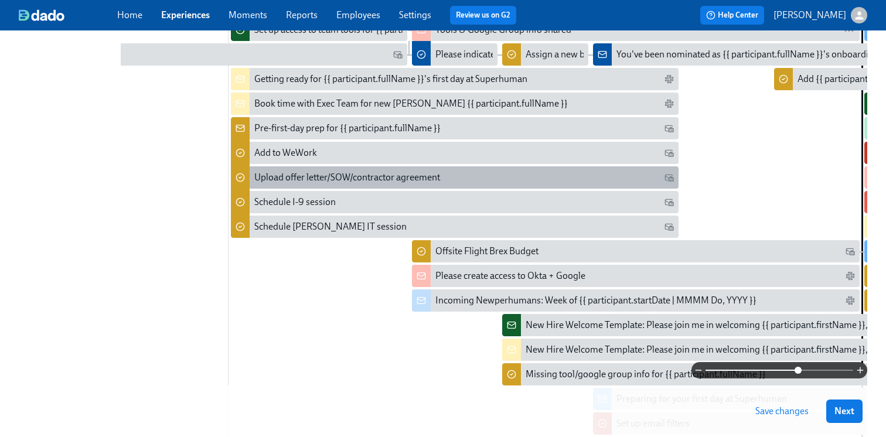
scroll to position [461, 0]
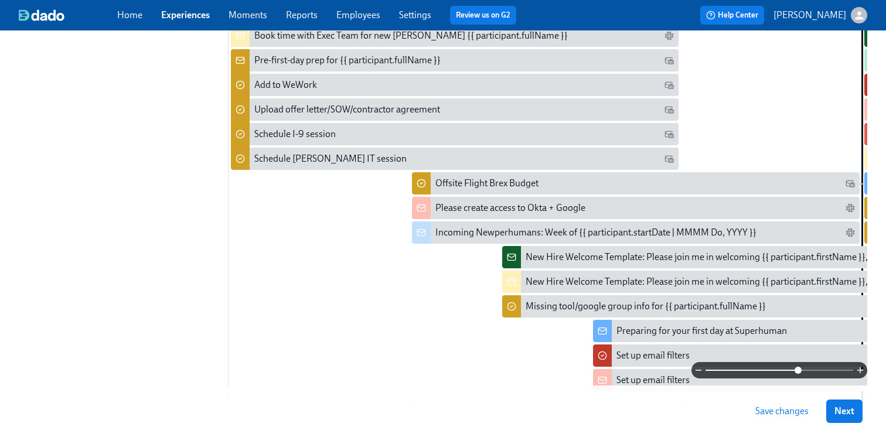
click at [794, 416] on span "Save changes" at bounding box center [781, 411] width 53 height 12
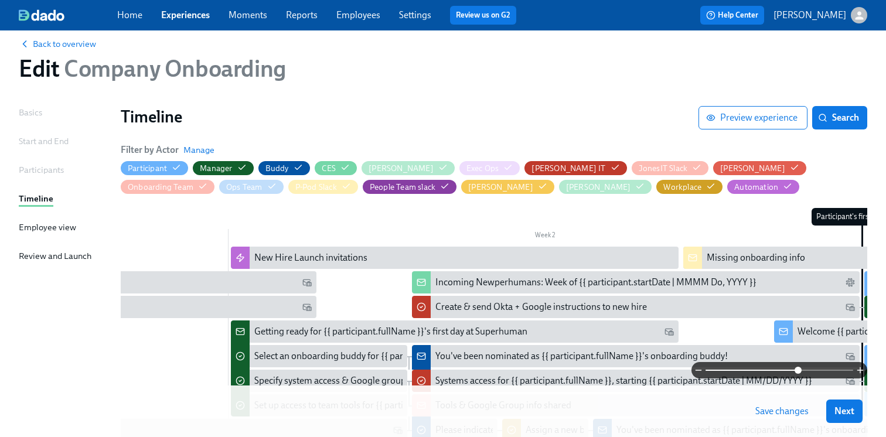
scroll to position [0, 0]
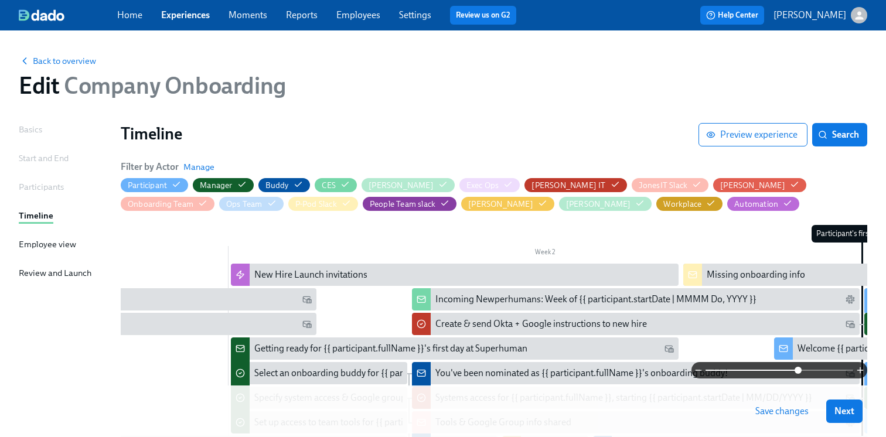
click at [833, 138] on span "Search" at bounding box center [839, 135] width 39 height 12
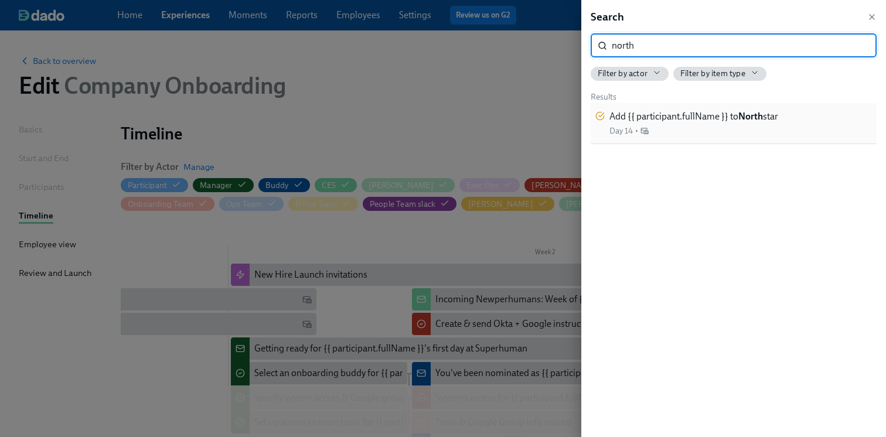
type input "north"
click at [731, 111] on span "Add {{ participant.fullName }} to North star" at bounding box center [693, 116] width 169 height 13
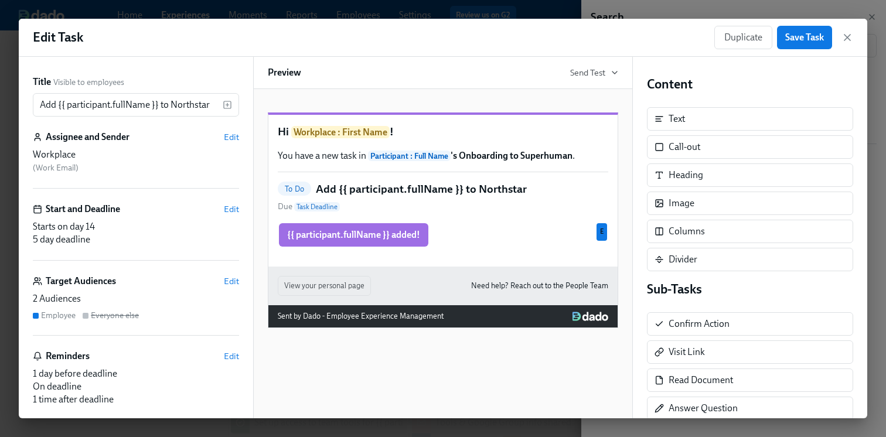
scroll to position [72, 0]
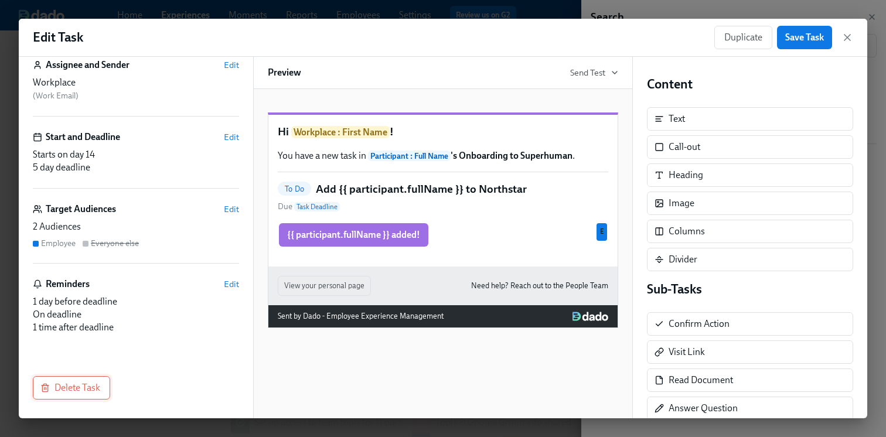
click at [76, 386] on span "Delete Task" at bounding box center [71, 388] width 57 height 12
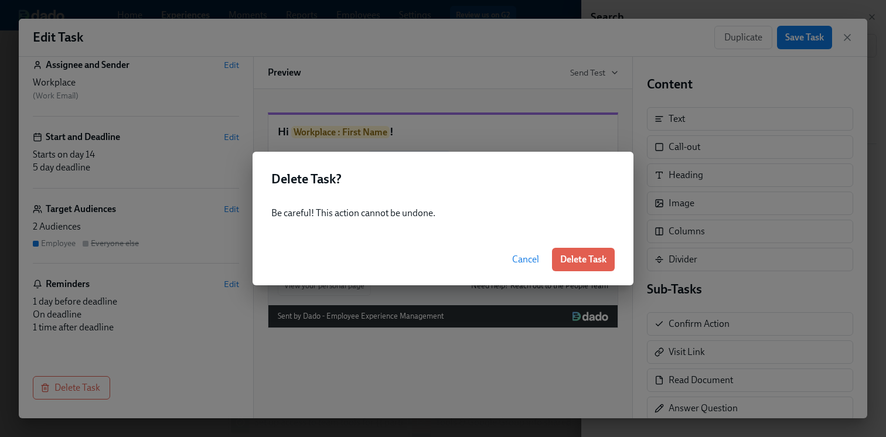
click at [521, 258] on span "Cancel" at bounding box center [525, 260] width 27 height 12
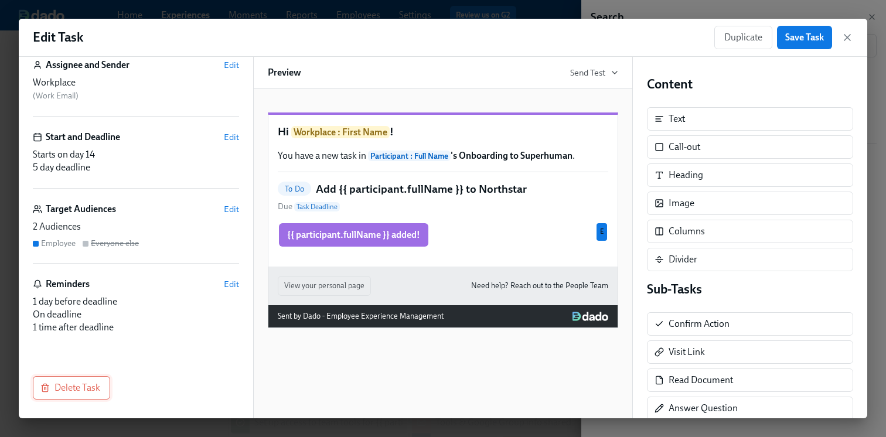
click at [96, 386] on span "Delete Task" at bounding box center [71, 388] width 57 height 12
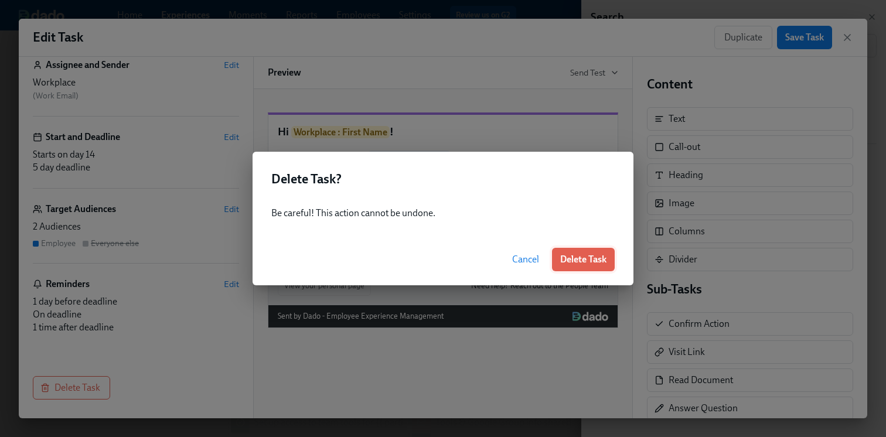
click at [588, 255] on span "Delete Task" at bounding box center [583, 260] width 46 height 12
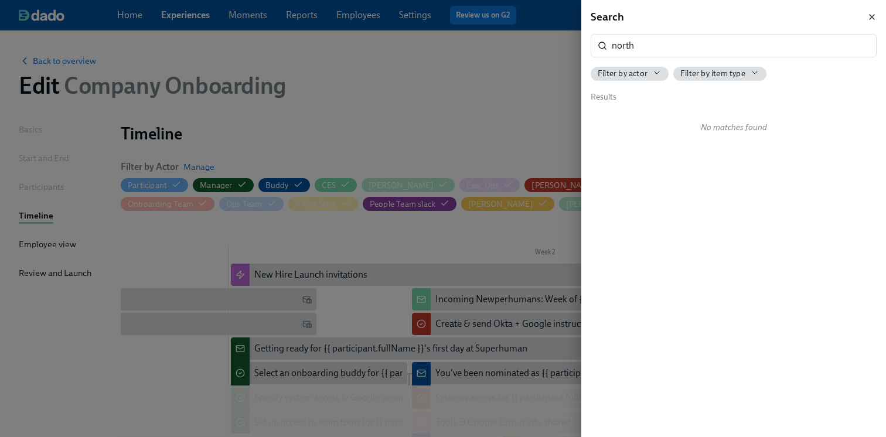
click at [874, 13] on icon "button" at bounding box center [871, 16] width 9 height 9
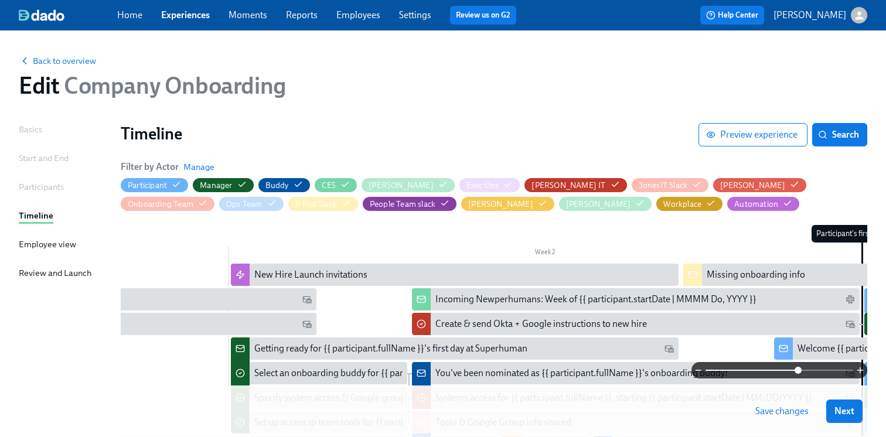
click at [770, 405] on span "Save changes" at bounding box center [781, 411] width 53 height 12
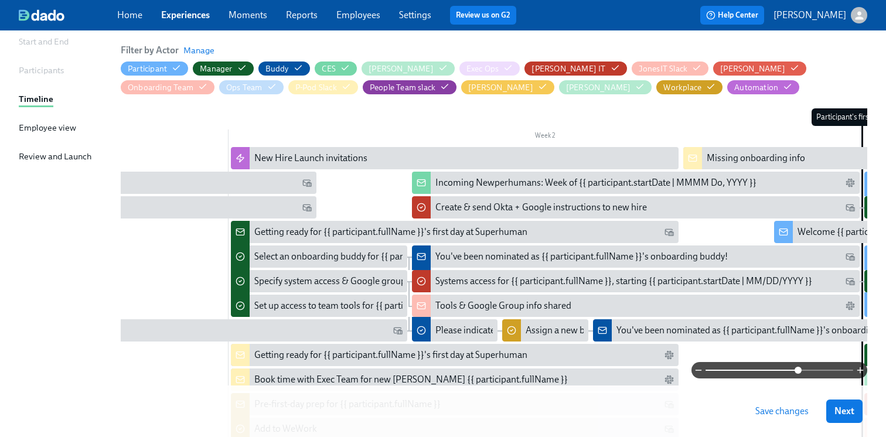
scroll to position [77, 0]
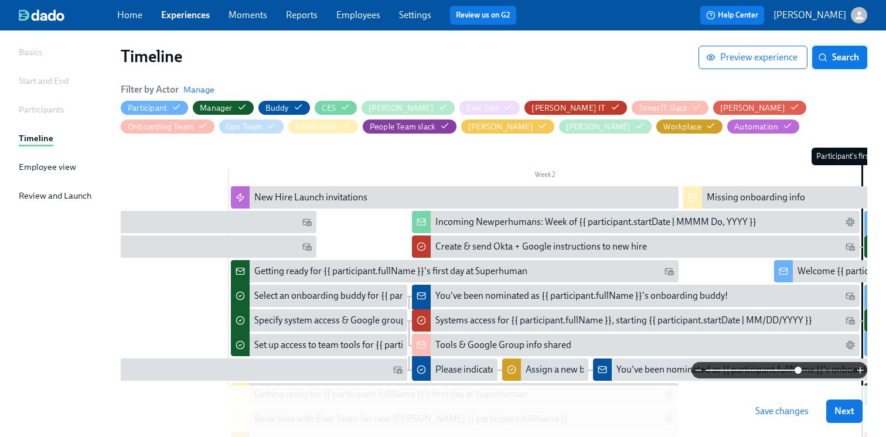
click at [837, 51] on button "Search" at bounding box center [839, 57] width 55 height 23
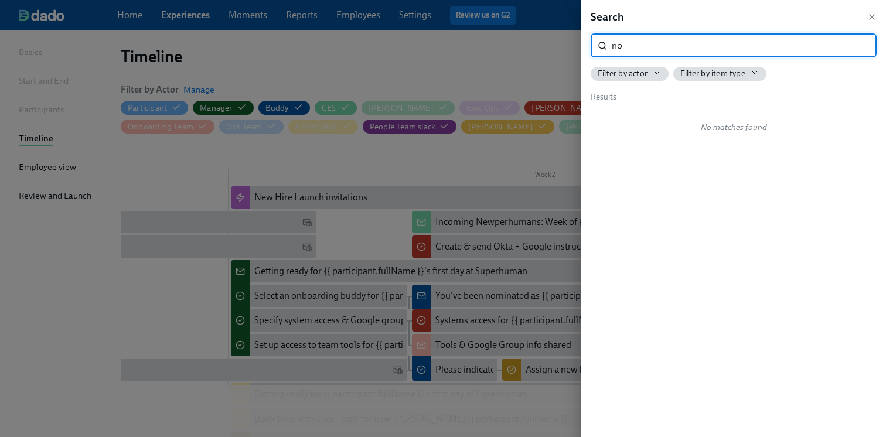
type input "n"
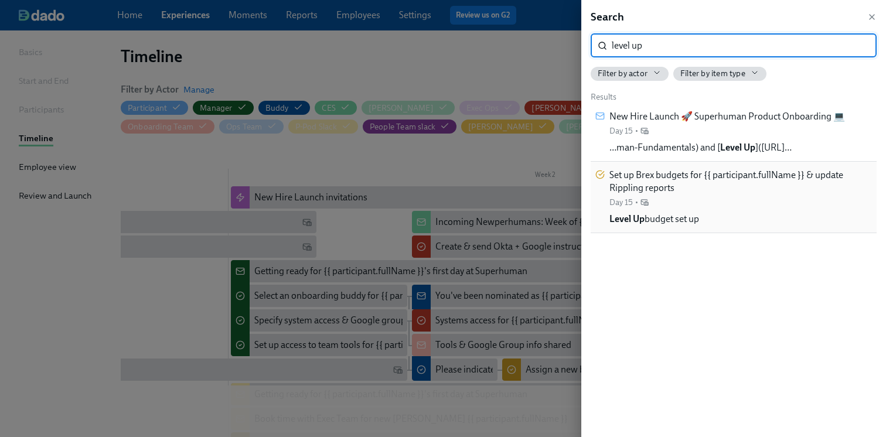
type input "level up"
click at [746, 194] on span "Set up Brex budgets for {{ participant.fullName }} & update Rippling reports" at bounding box center [740, 182] width 262 height 26
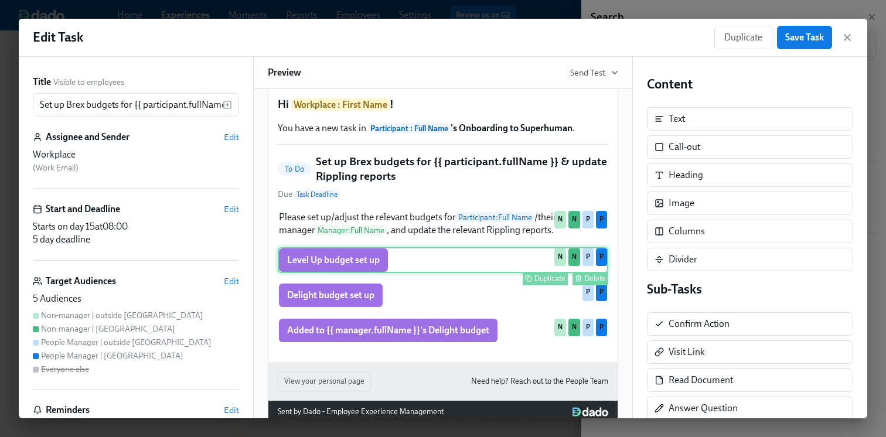
scroll to position [29, 0]
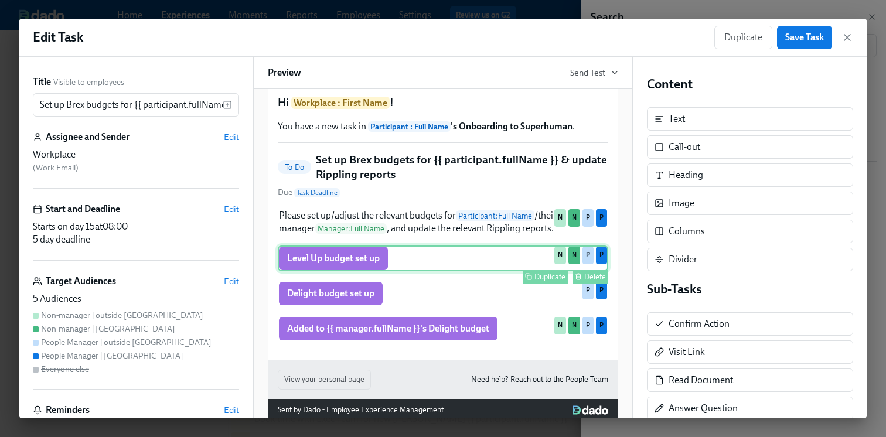
click at [582, 284] on button "Delete" at bounding box center [590, 276] width 36 height 13
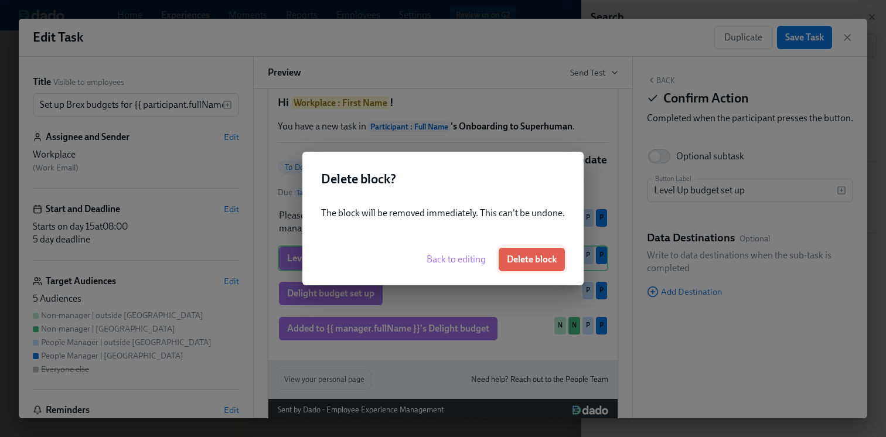
click at [525, 261] on span "Delete block" at bounding box center [532, 260] width 50 height 12
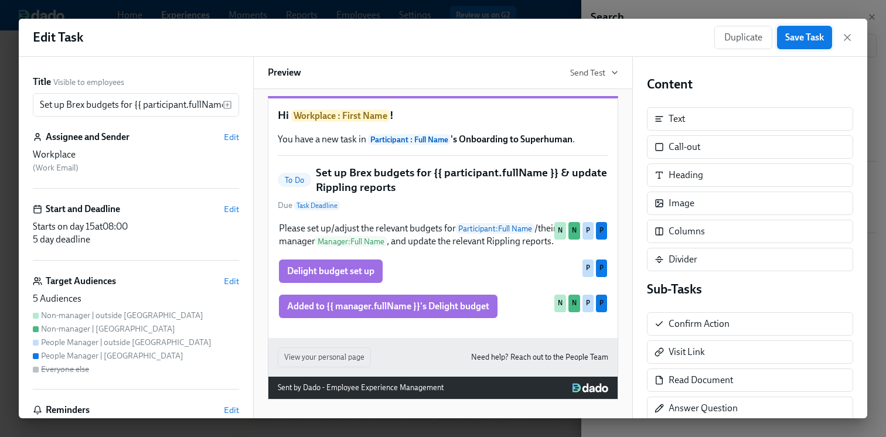
click at [809, 32] on span "Save Task" at bounding box center [804, 38] width 39 height 12
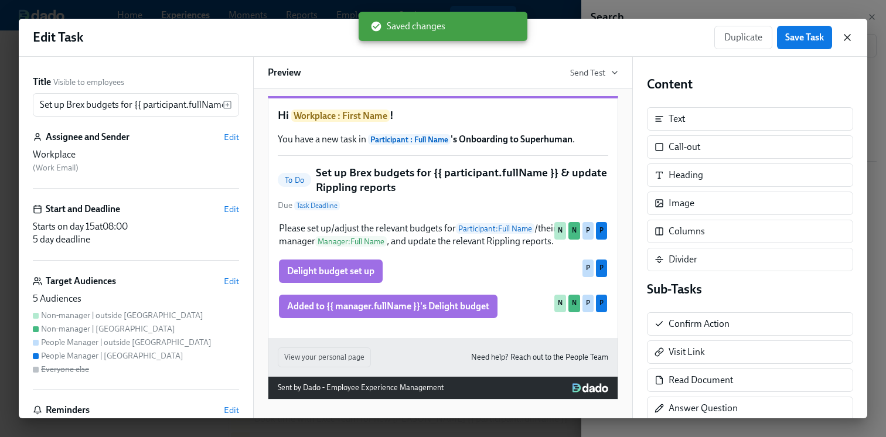
click at [847, 36] on icon "button" at bounding box center [847, 38] width 6 height 6
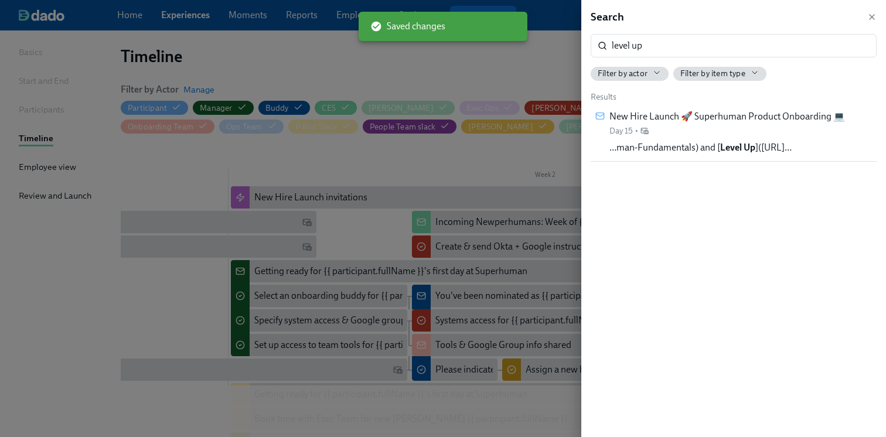
click at [874, 10] on div "Search" at bounding box center [734, 16] width 286 height 15
click at [874, 13] on icon "button" at bounding box center [871, 16] width 9 height 9
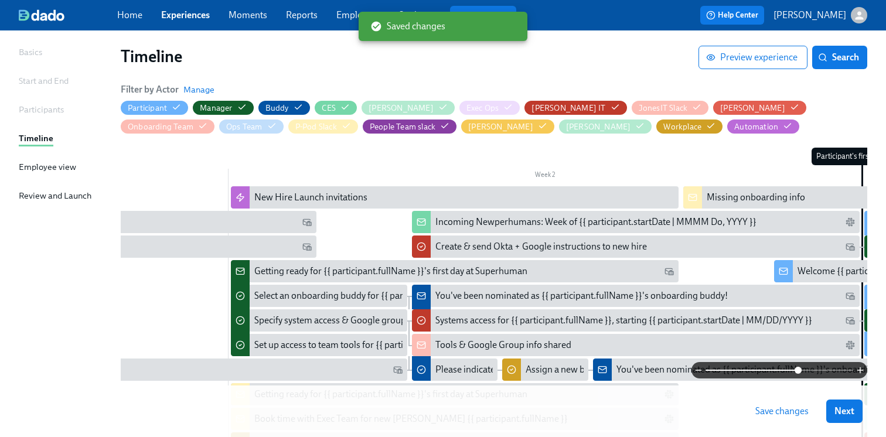
click at [768, 415] on span "Save changes" at bounding box center [781, 411] width 53 height 12
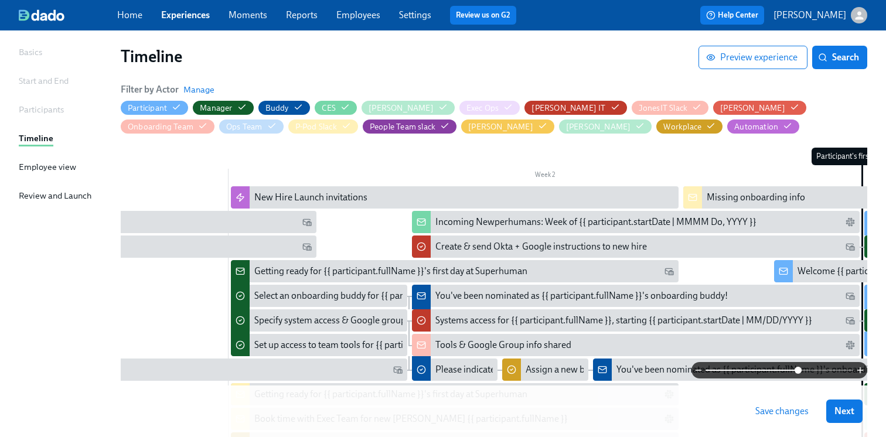
click at [783, 412] on span "Save changes" at bounding box center [781, 411] width 53 height 12
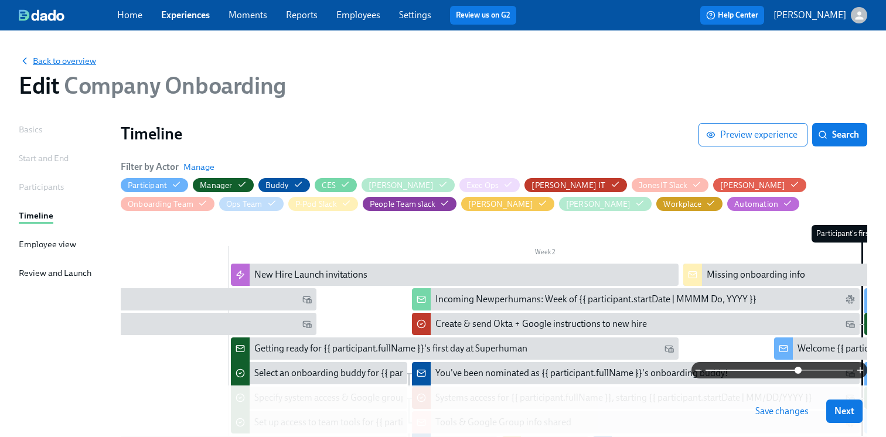
click at [46, 63] on span "Back to overview" at bounding box center [57, 61] width 77 height 12
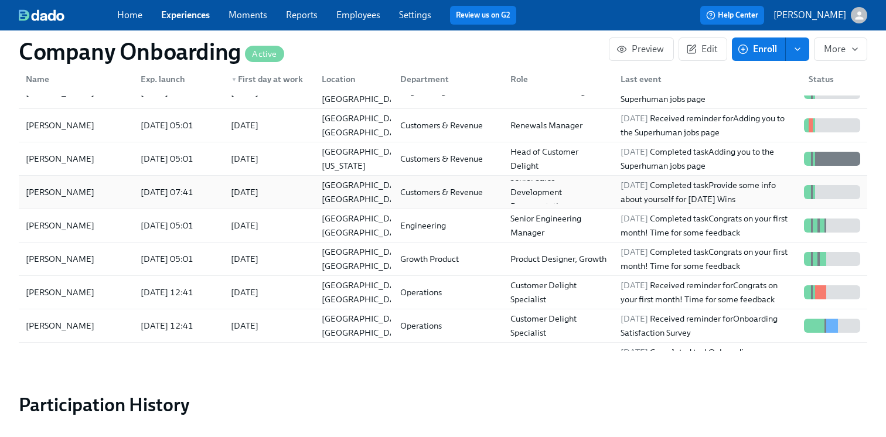
scroll to position [54, 0]
click at [111, 289] on div "Mark Hill" at bounding box center [76, 291] width 110 height 23
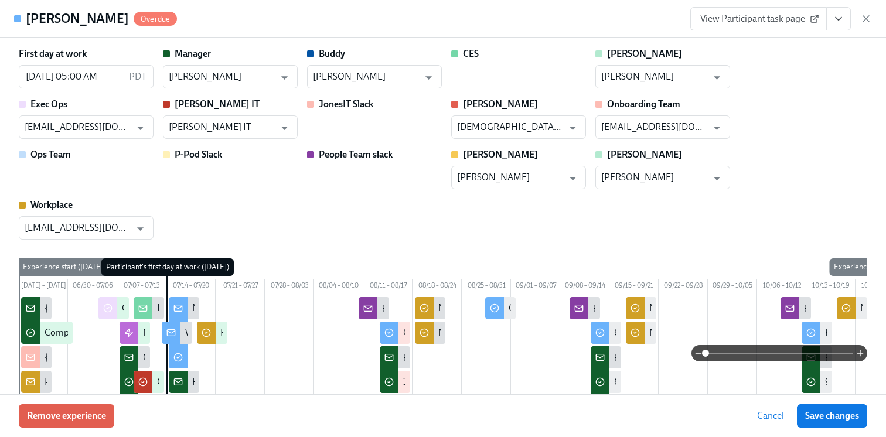
click at [761, 14] on span "View Participant task page" at bounding box center [758, 19] width 117 height 12
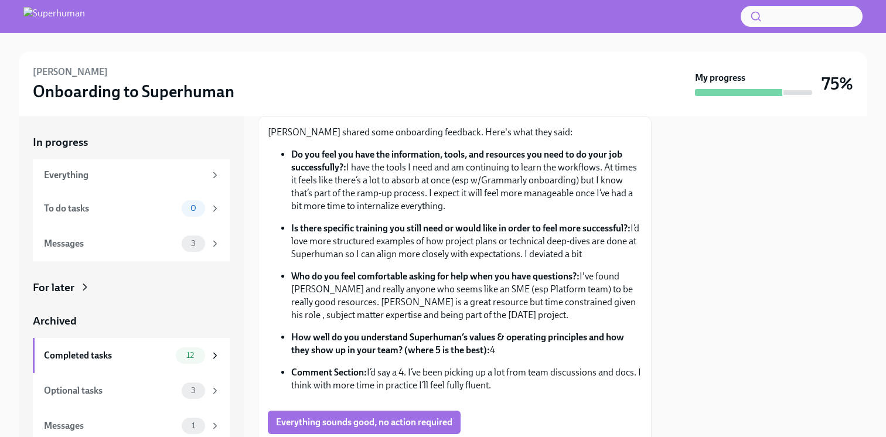
scroll to position [217, 0]
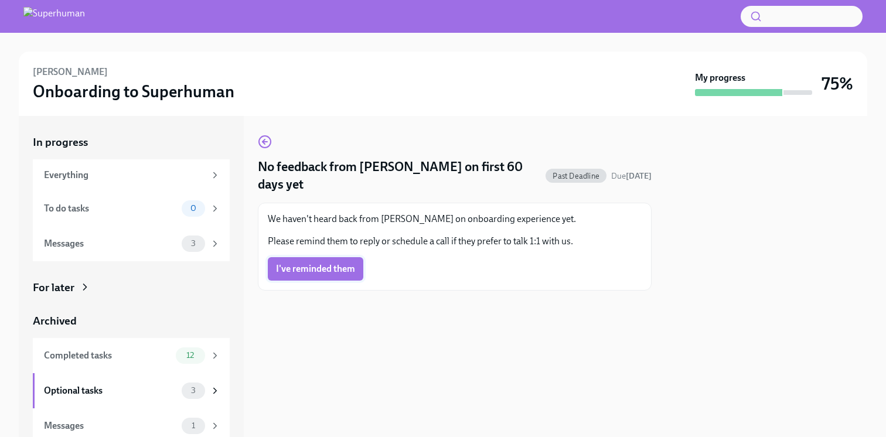
click at [324, 265] on span "I've reminded them" at bounding box center [315, 269] width 79 height 12
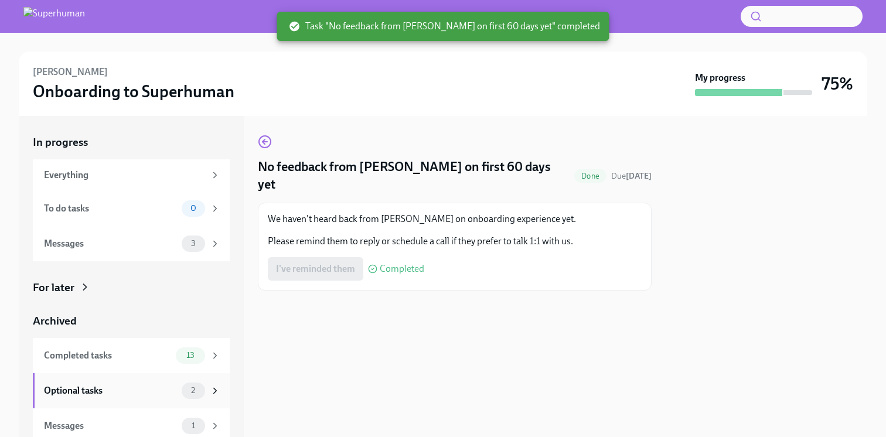
click at [151, 389] on div "Optional tasks" at bounding box center [110, 390] width 133 height 13
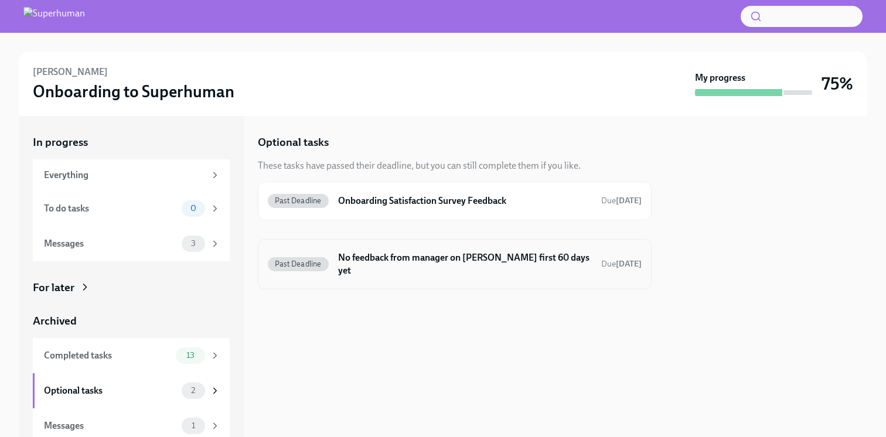
click at [446, 274] on h6 "No feedback from manager on Patrick Humpal's first 60 days yet" at bounding box center [465, 264] width 254 height 26
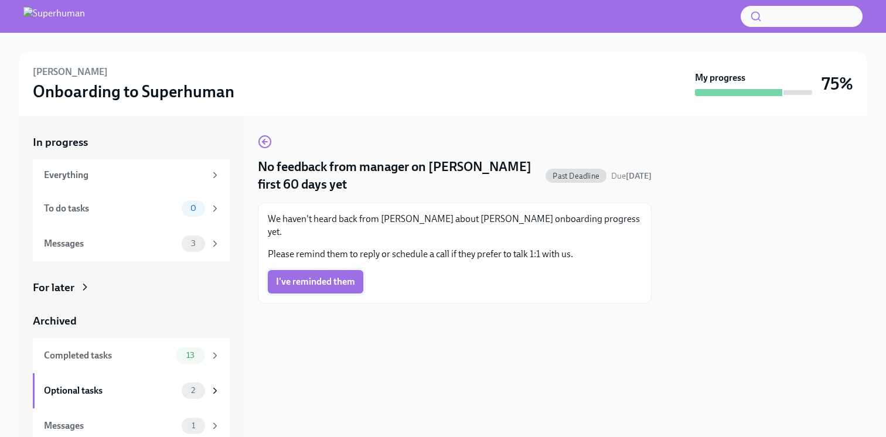
click at [318, 276] on span "I've reminded them" at bounding box center [315, 282] width 79 height 12
click at [267, 146] on icon "button" at bounding box center [265, 142] width 14 height 14
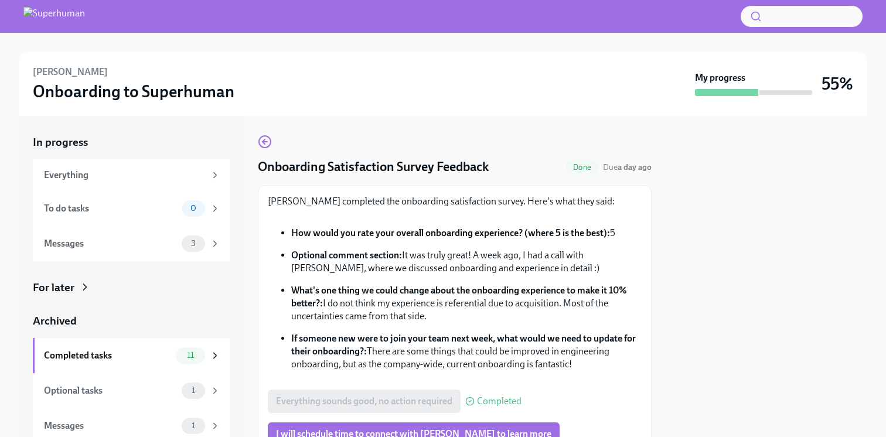
scroll to position [89, 0]
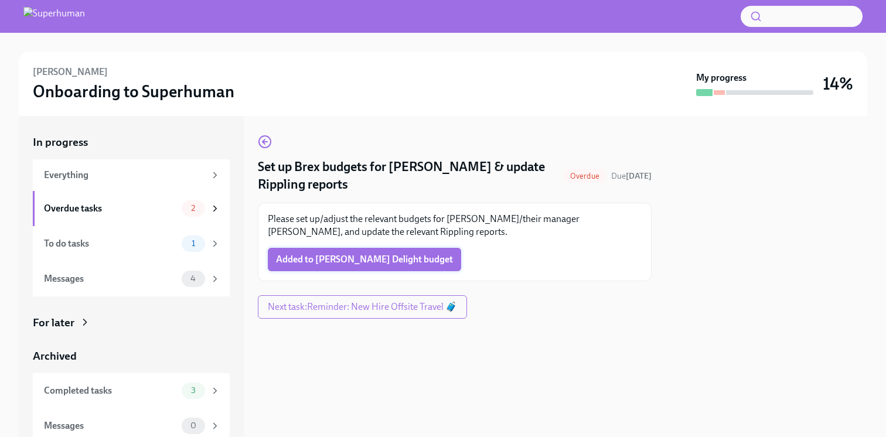
click at [377, 258] on span "Added to [PERSON_NAME] Delight budget" at bounding box center [364, 260] width 177 height 12
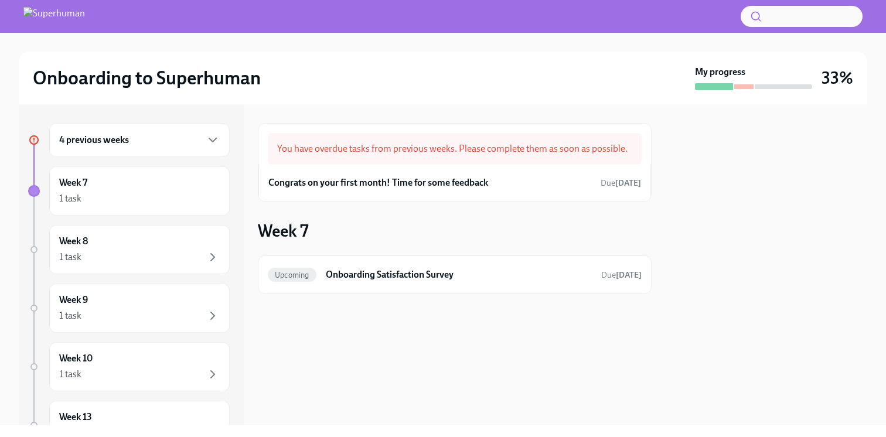
click at [125, 139] on h6 "4 previous weeks" at bounding box center [94, 140] width 70 height 13
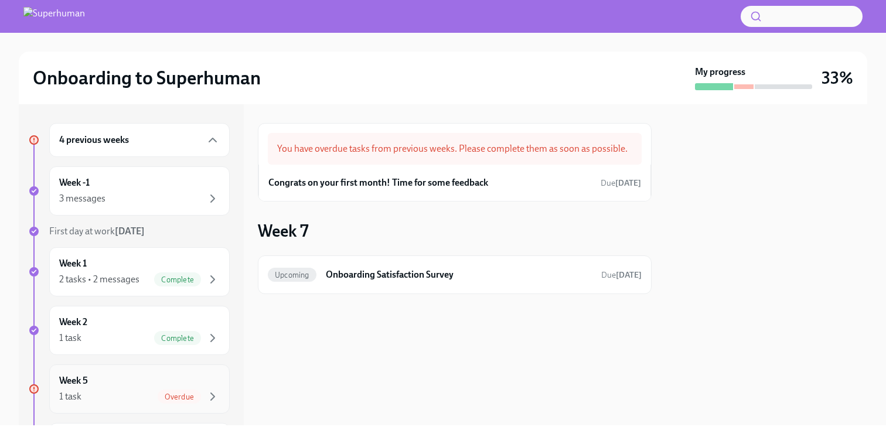
click at [134, 386] on div "Week 5 1 task Overdue" at bounding box center [139, 388] width 161 height 29
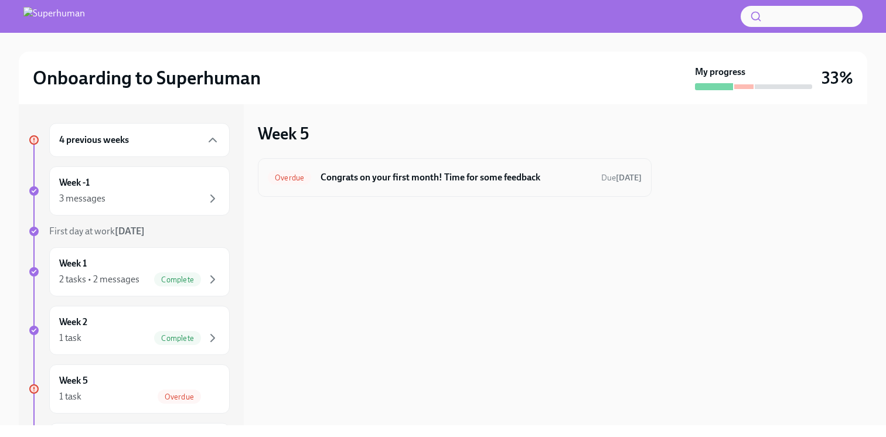
click at [377, 190] on div "Overdue Congrats on your first month! Time for some feedback Due 7 days ago" at bounding box center [455, 177] width 394 height 39
click at [364, 180] on h6 "Congrats on your first month! Time for some feedback" at bounding box center [456, 177] width 271 height 13
